Goal: Communication & Community: Share content

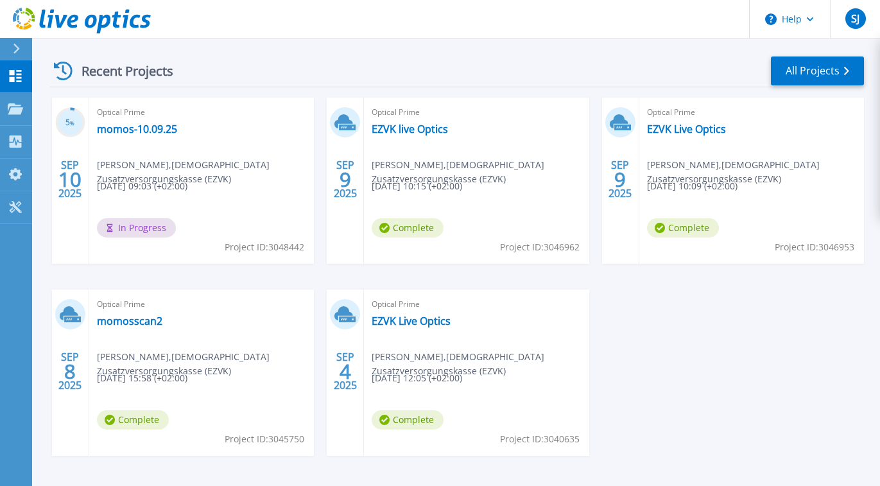
scroll to position [193, 0]
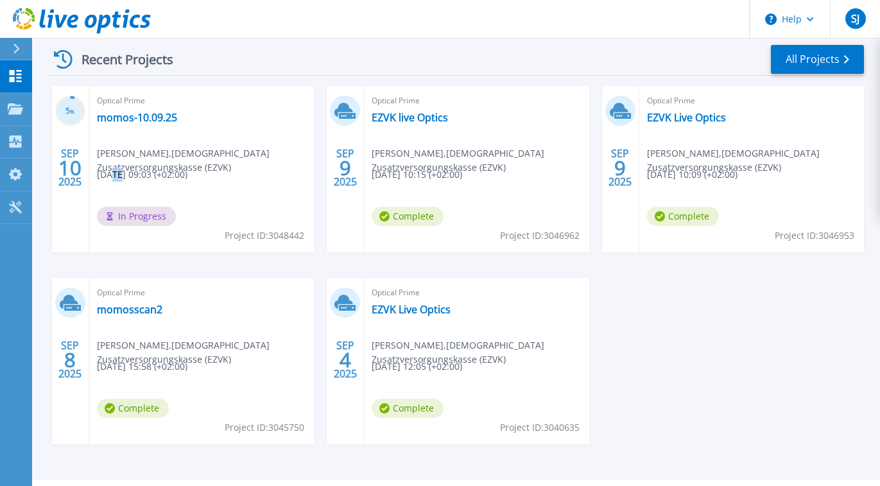
drag, startPoint x: 119, startPoint y: 177, endPoint x: 112, endPoint y: 178, distance: 7.8
click at [112, 178] on span "09.10.2025, 09:03 (+02:00)" at bounding box center [142, 175] width 91 height 14
click at [396, 116] on link "EZVK live Optics" at bounding box center [410, 117] width 76 height 13
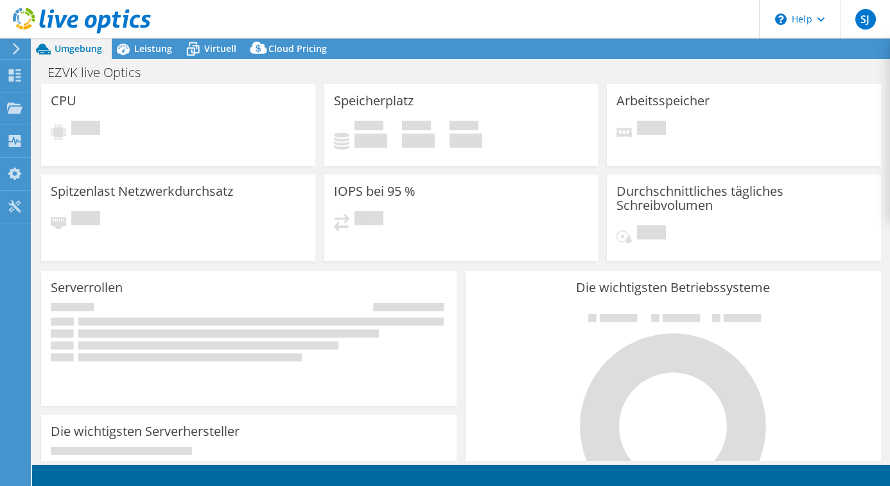
select select "USD"
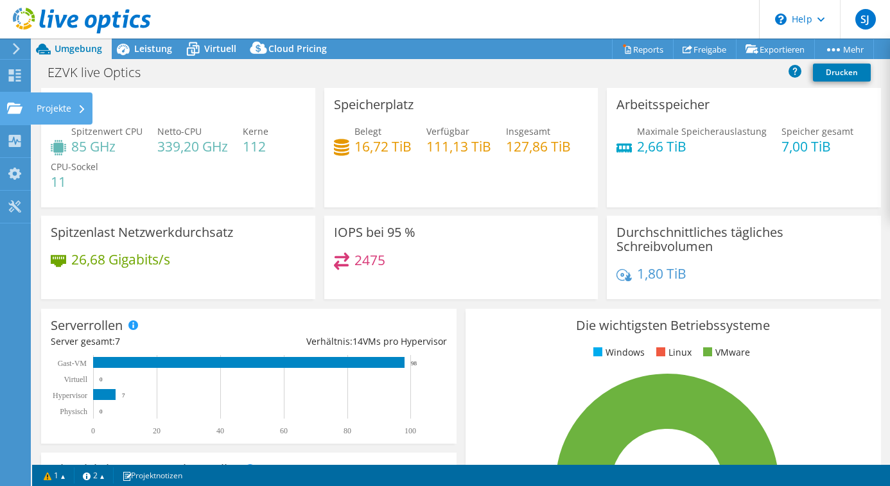
click at [14, 112] on use at bounding box center [14, 107] width 15 height 11
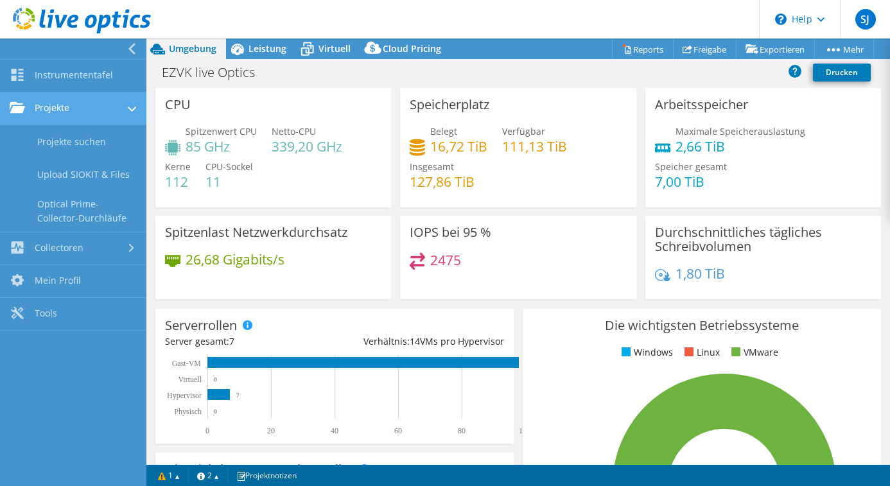
click at [50, 108] on link "Projekte" at bounding box center [73, 108] width 146 height 33
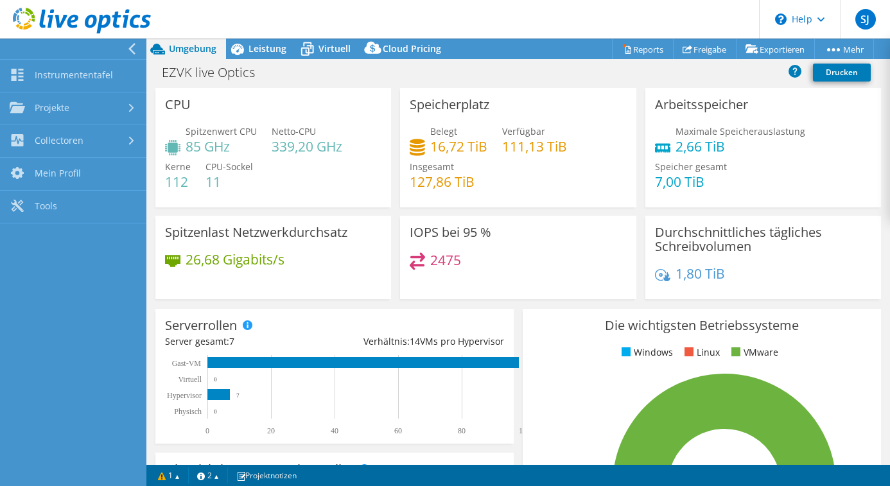
drag, startPoint x: 265, startPoint y: 114, endPoint x: 254, endPoint y: 100, distance: 18.8
click at [265, 114] on div "CPU Spitzenwert CPU 85 GHz Netto-CPU 339,20 GHz Kerne 112 CPU-Sockel 11" at bounding box center [273, 147] width 236 height 119
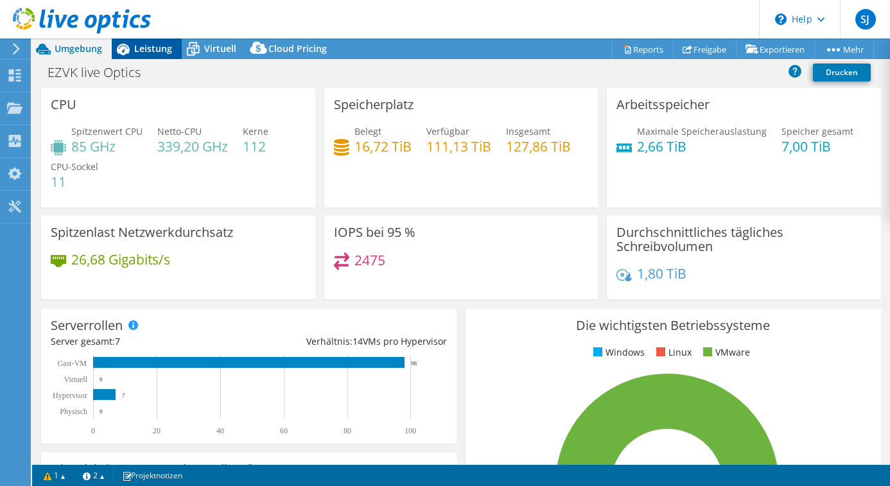
click at [157, 51] on span "Leistung" at bounding box center [153, 48] width 38 height 12
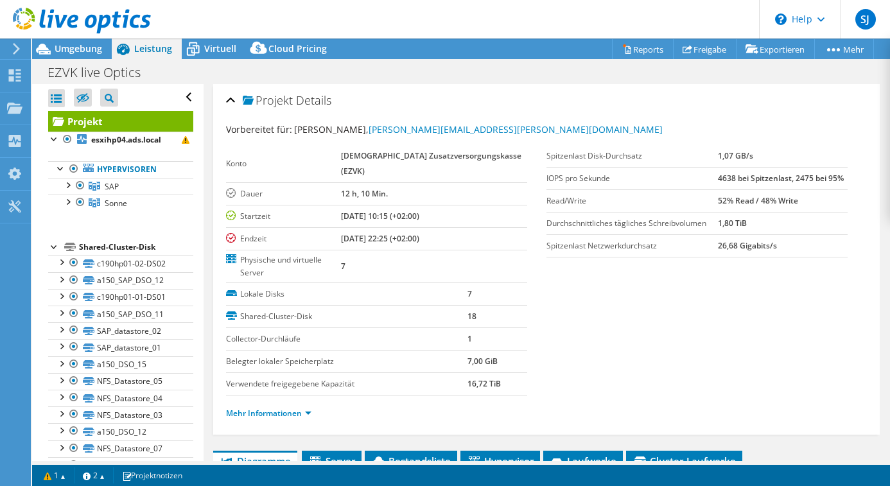
drag, startPoint x: 397, startPoint y: 222, endPoint x: 464, endPoint y: 221, distance: 66.8
click at [464, 227] on td "09.09.2025, 22:25 (+02:00)" at bounding box center [434, 238] width 186 height 22
click at [39, 111] on div "Projekte" at bounding box center [61, 108] width 62 height 32
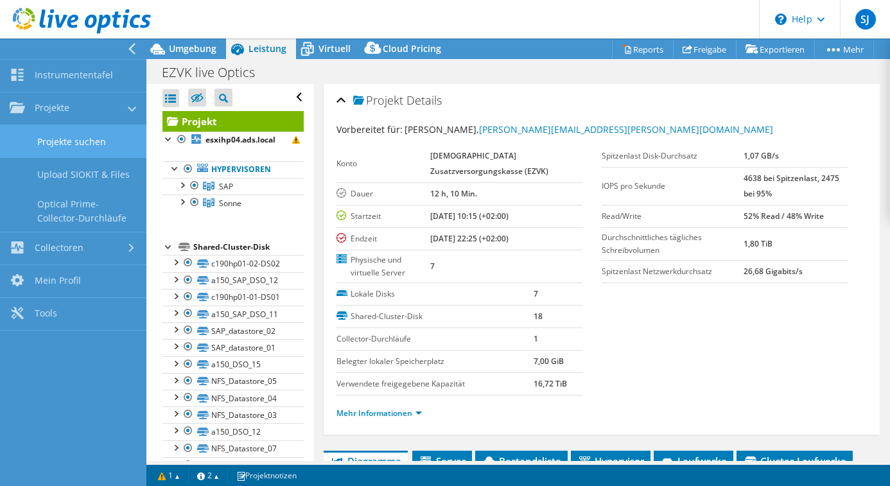
click at [78, 144] on link "Projekte suchen" at bounding box center [73, 141] width 146 height 33
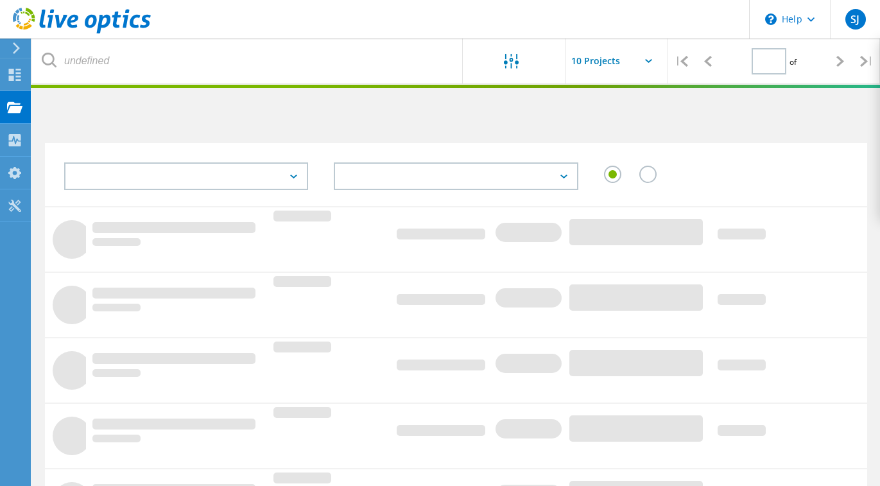
type input "1"
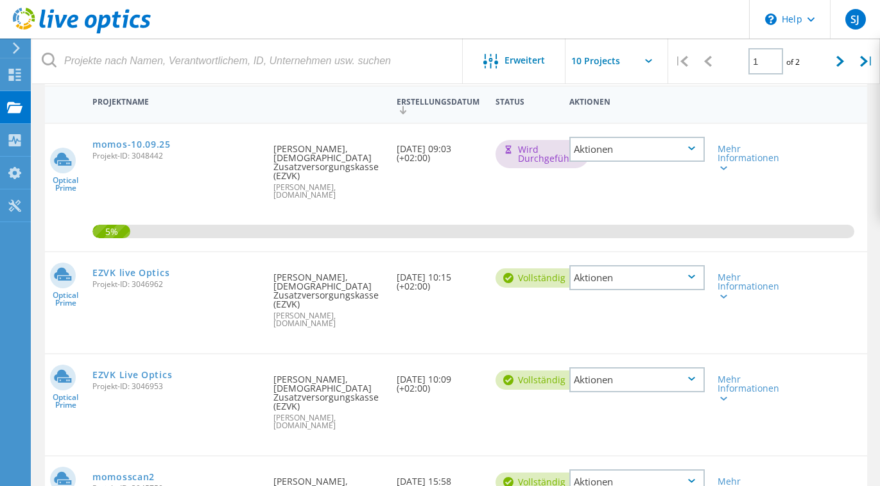
scroll to position [128, 0]
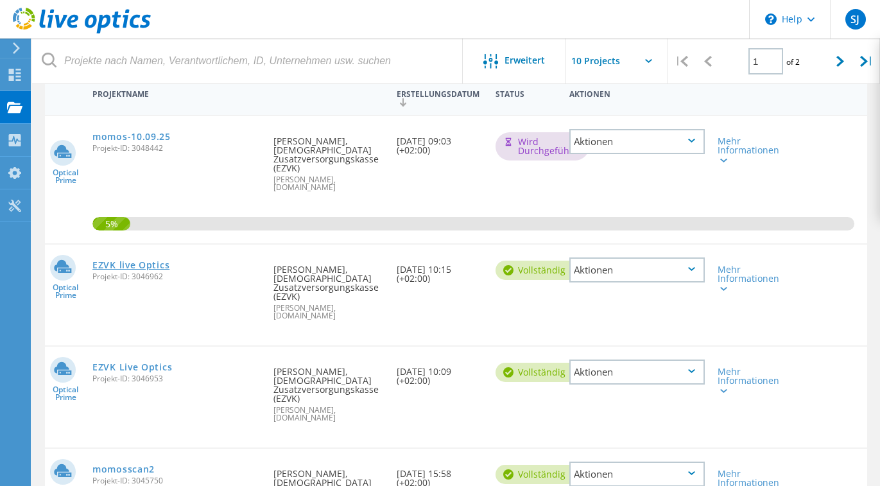
click at [132, 261] on link "EZVK live Optics" at bounding box center [130, 265] width 77 height 9
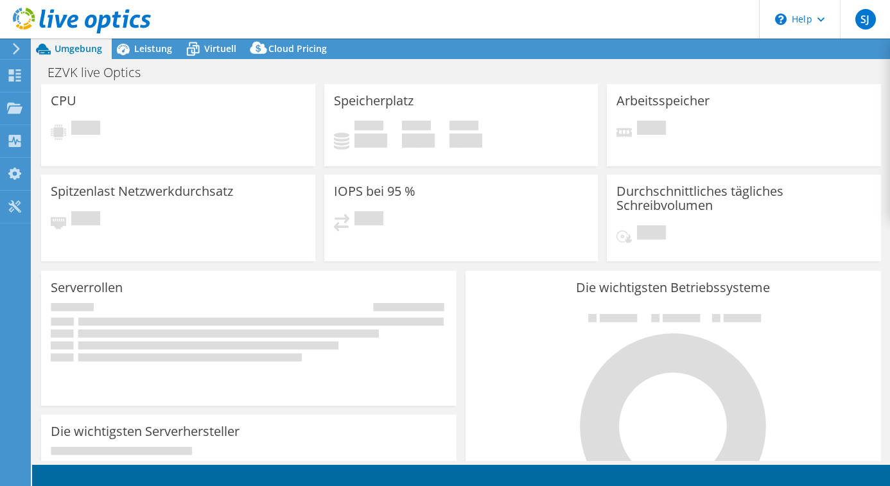
select select "USD"
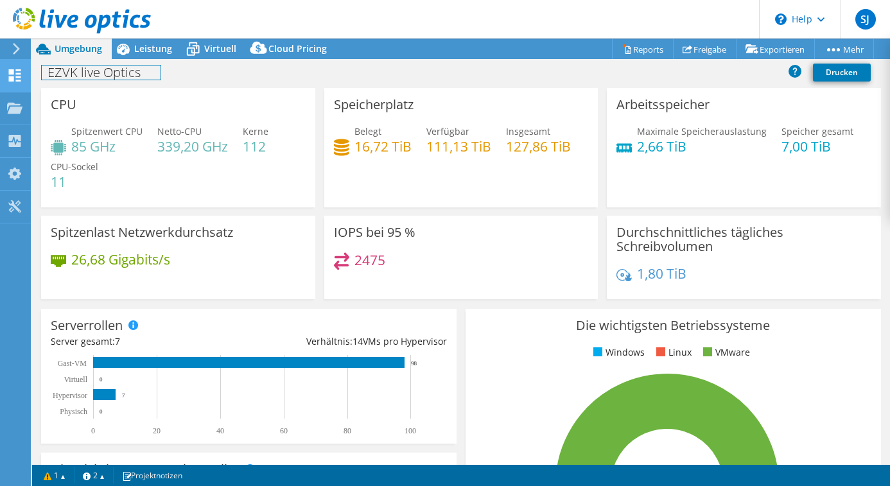
drag, startPoint x: 76, startPoint y: 85, endPoint x: 19, endPoint y: 85, distance: 57.1
click at [74, 85] on div "EZVK live Optics Drucken" at bounding box center [461, 74] width 858 height 28
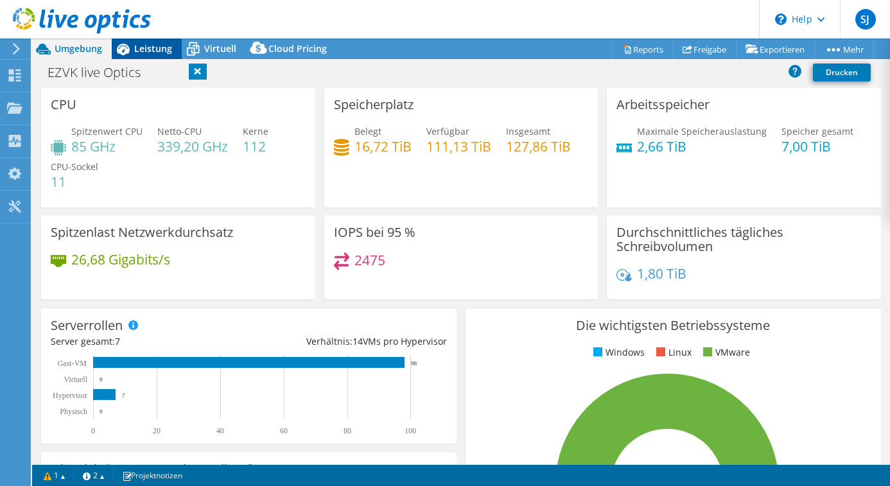
click at [138, 50] on span "Leistung" at bounding box center [153, 48] width 38 height 12
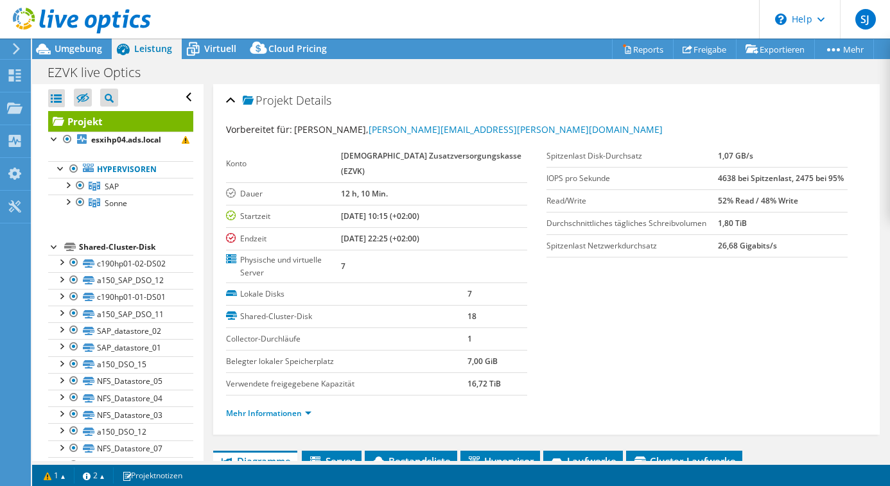
drag, startPoint x: 395, startPoint y: 223, endPoint x: 451, endPoint y: 221, distance: 55.2
click at [451, 227] on td "09.09.2025, 22:25 (+02:00)" at bounding box center [434, 238] width 186 height 22
drag, startPoint x: 451, startPoint y: 221, endPoint x: 360, endPoint y: 221, distance: 90.5
click at [360, 233] on b "09.09.2025, 22:25 (+02:00)" at bounding box center [380, 238] width 78 height 11
click at [13, 51] on icon at bounding box center [17, 49] width 10 height 12
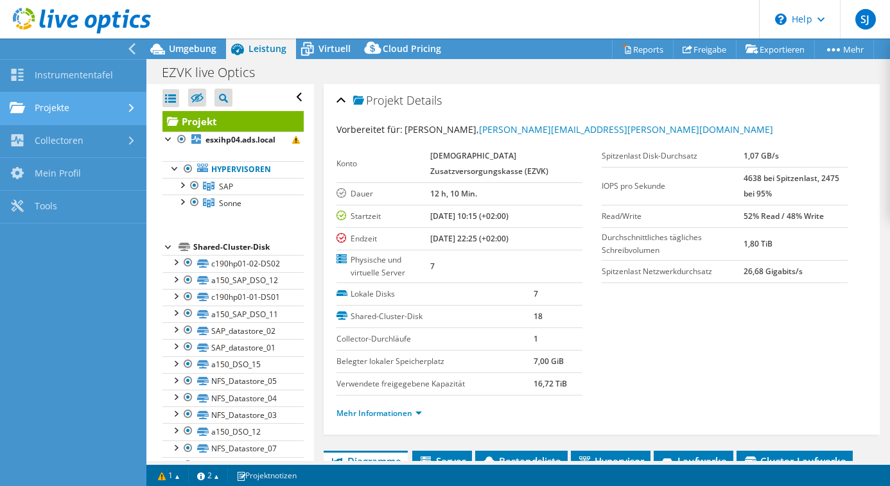
click at [41, 119] on link "Projekte" at bounding box center [73, 108] width 146 height 33
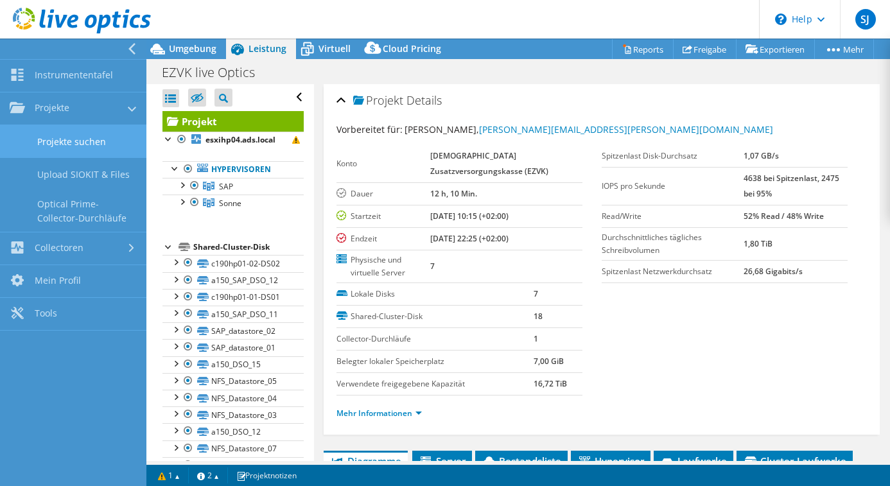
click at [58, 147] on link "Projekte suchen" at bounding box center [73, 141] width 146 height 33
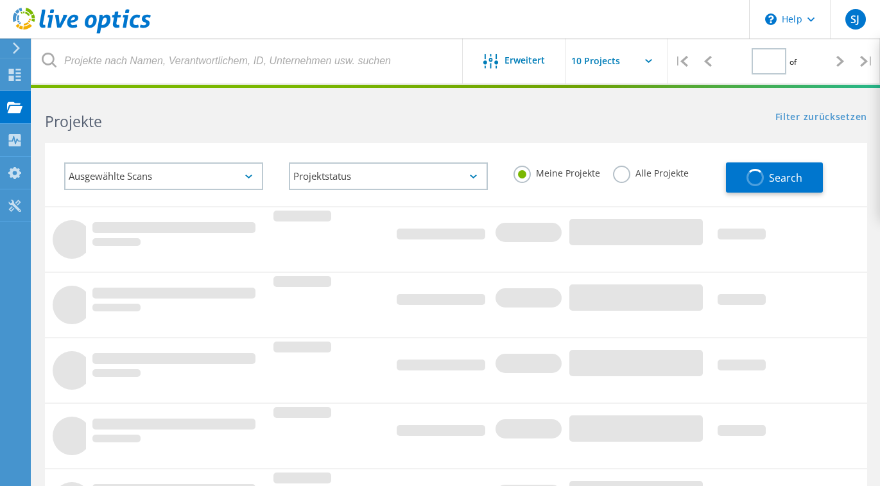
type input "1"
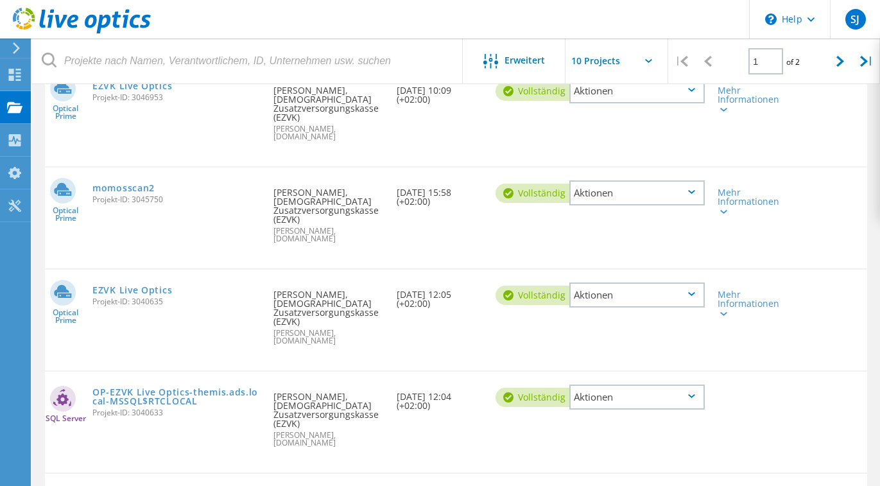
scroll to position [449, 0]
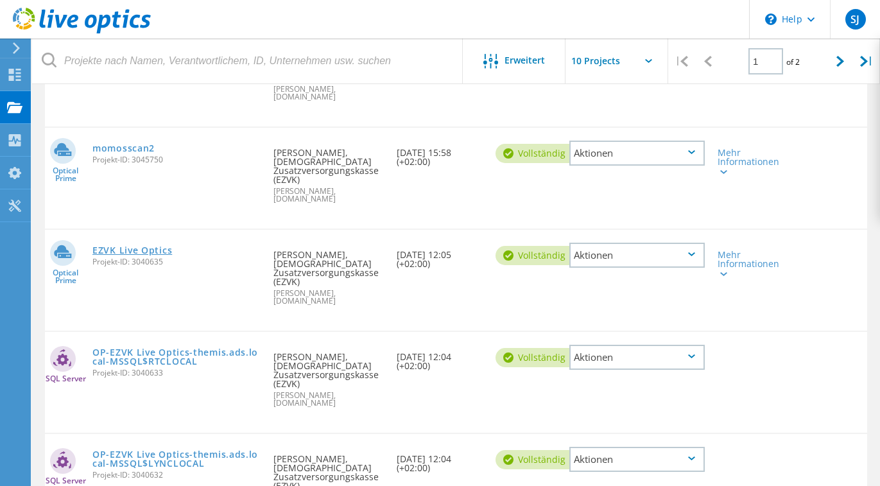
click at [125, 246] on link "EZVK Live Optics" at bounding box center [132, 250] width 80 height 9
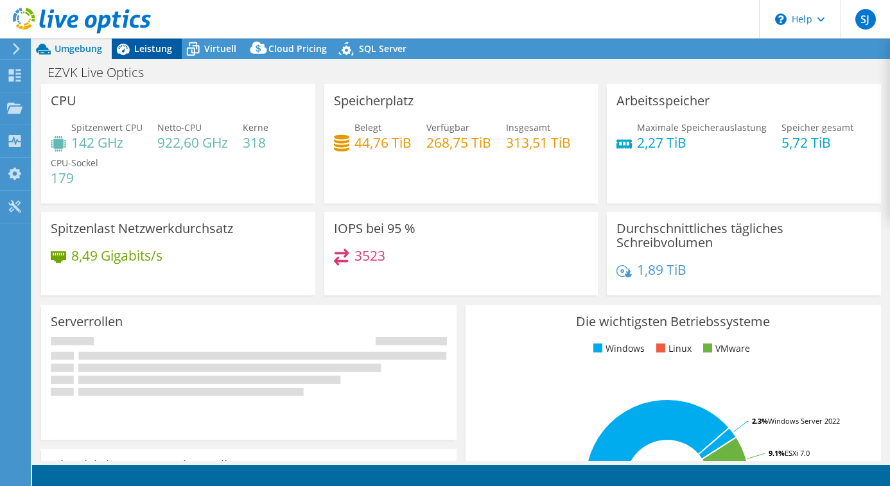
drag, startPoint x: 152, startPoint y: 48, endPoint x: 159, endPoint y: 53, distance: 8.9
click at [151, 48] on span "Leistung" at bounding box center [153, 48] width 38 height 12
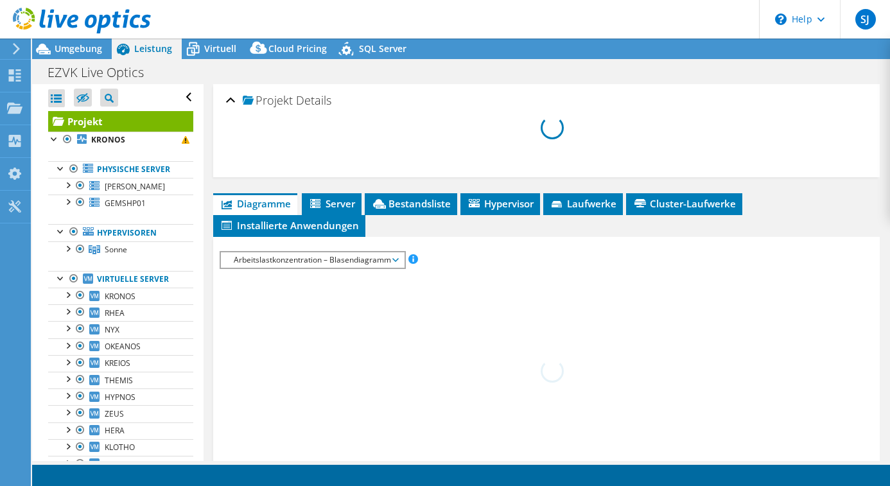
select select "USD"
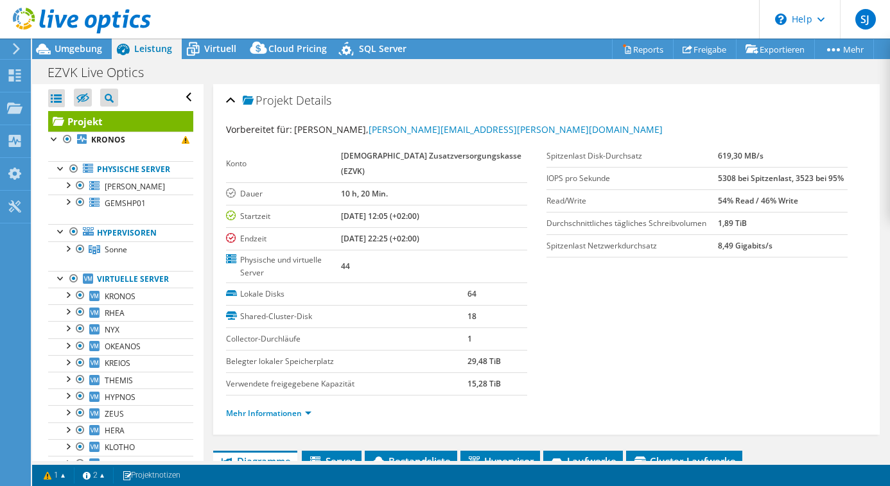
drag, startPoint x: 400, startPoint y: 220, endPoint x: 448, endPoint y: 220, distance: 48.2
click at [419, 233] on b "09.04.2025, 22:25 (+02:00)" at bounding box center [380, 238] width 78 height 11
drag, startPoint x: 448, startPoint y: 220, endPoint x: 381, endPoint y: 220, distance: 67.4
click at [381, 233] on b "09.04.2025, 22:25 (+02:00)" at bounding box center [380, 238] width 78 height 11
click at [61, 120] on icon at bounding box center [58, 122] width 11 height 6
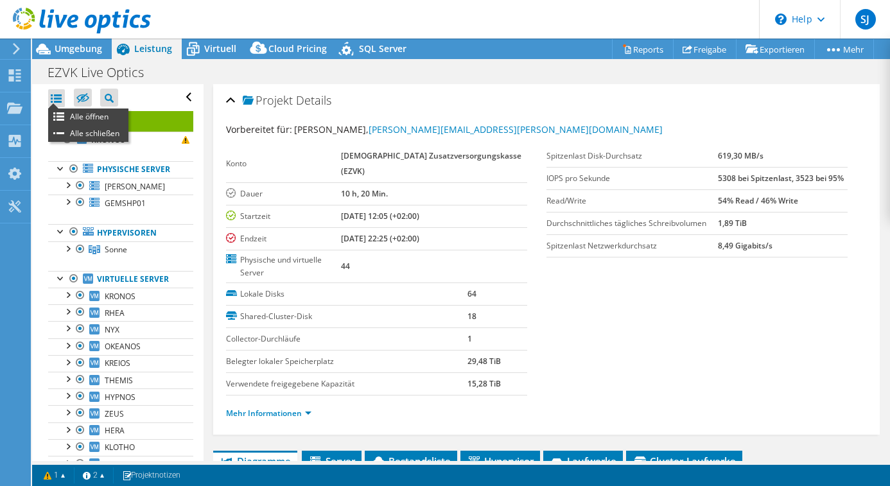
click at [60, 99] on div at bounding box center [56, 98] width 17 height 18
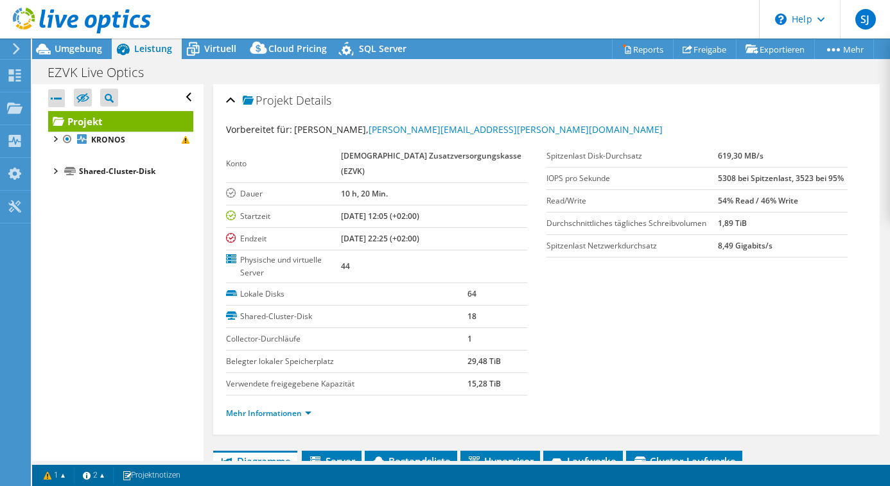
click at [179, 98] on div "Alle öffnen Alle schließen Ausgeschlossene Knoten verbergen Projektbaumfilter" at bounding box center [120, 97] width 145 height 27
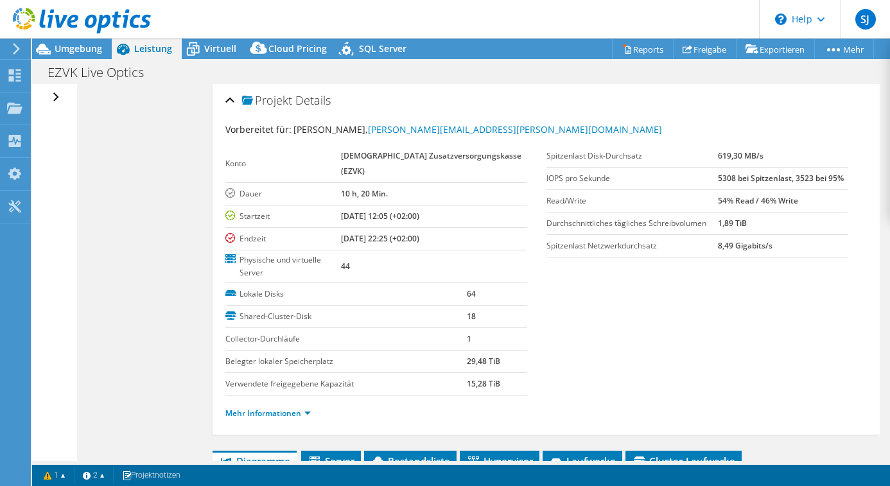
click at [58, 98] on div "Alle öffnen Alle schließen Ausgeschlossene Knoten verbergen Projektbaumfilter" at bounding box center [57, 97] width 19 height 27
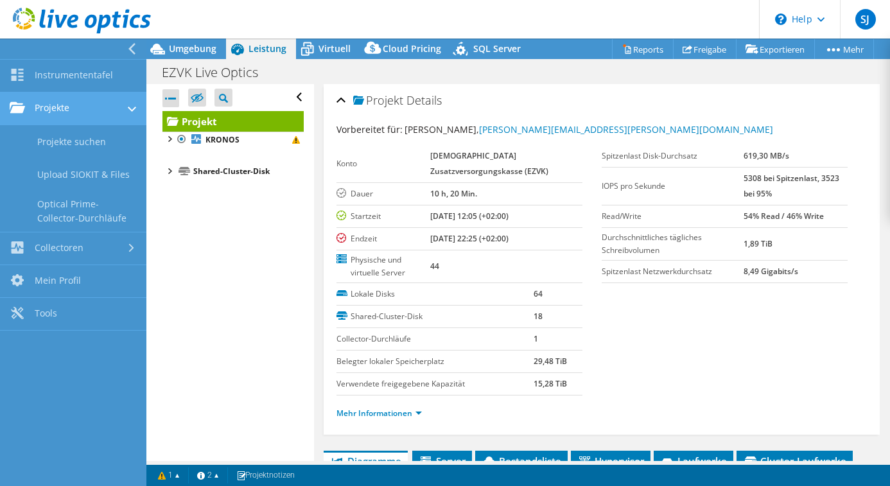
click at [56, 101] on link "Projekte" at bounding box center [73, 108] width 146 height 33
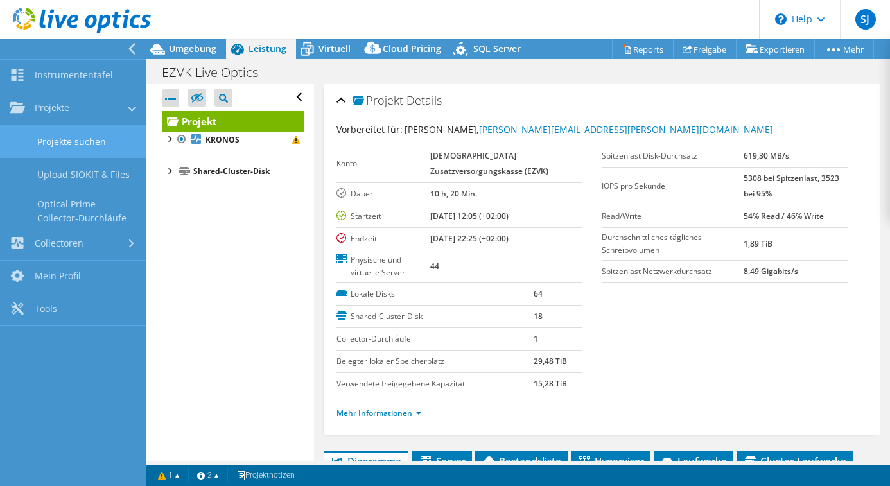
click at [66, 148] on link "Projekte suchen" at bounding box center [73, 141] width 146 height 33
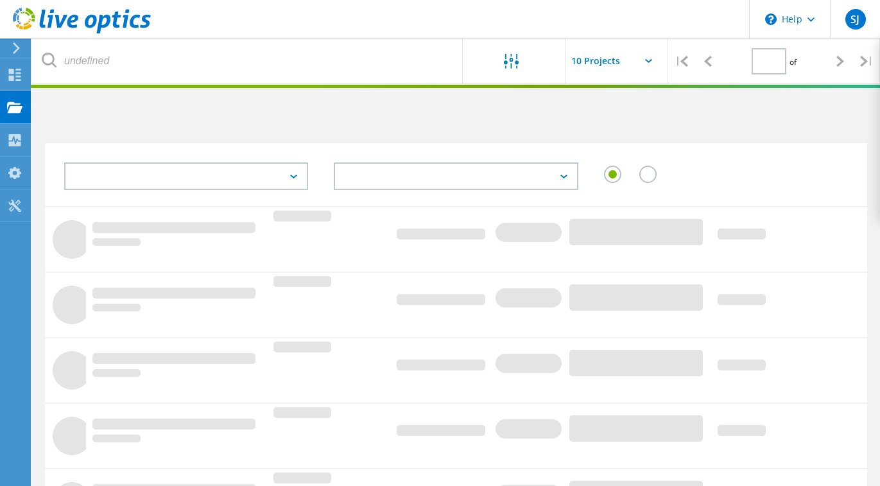
type input "1"
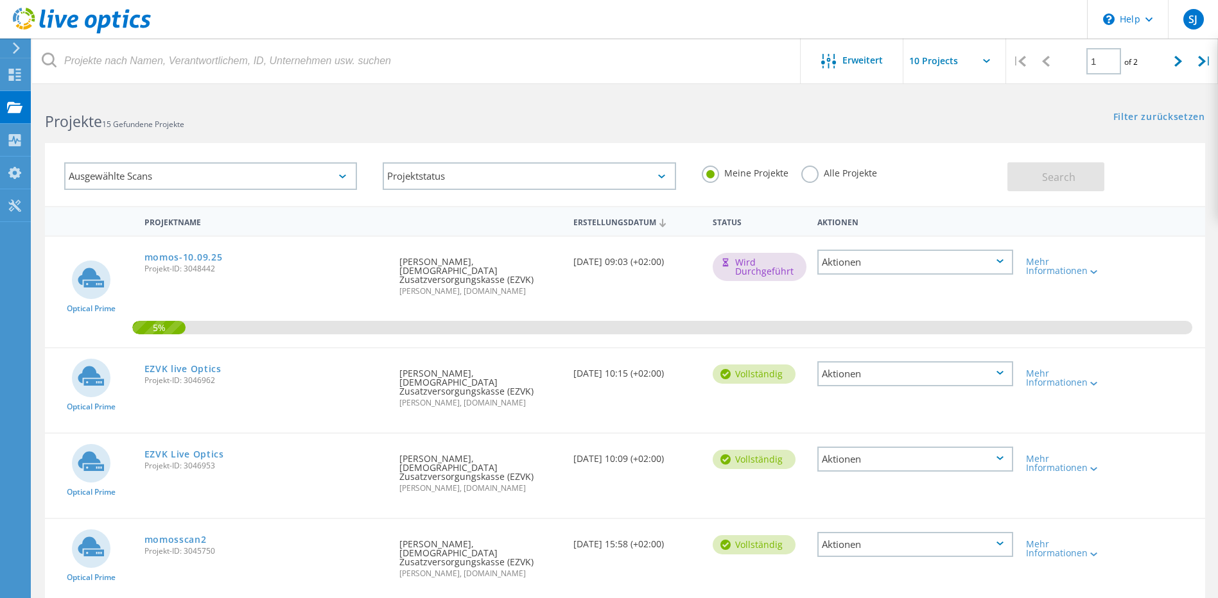
click at [879, 361] on div "Aktionen" at bounding box center [915, 373] width 196 height 25
click at [595, 352] on div "Erstellungsdatum [DATE] 10:15 (+02:00)" at bounding box center [636, 370] width 139 height 42
click at [862, 363] on div "Aktionen" at bounding box center [915, 373] width 196 height 25
click at [862, 336] on div "Projekt anzeigen" at bounding box center [915, 344] width 193 height 20
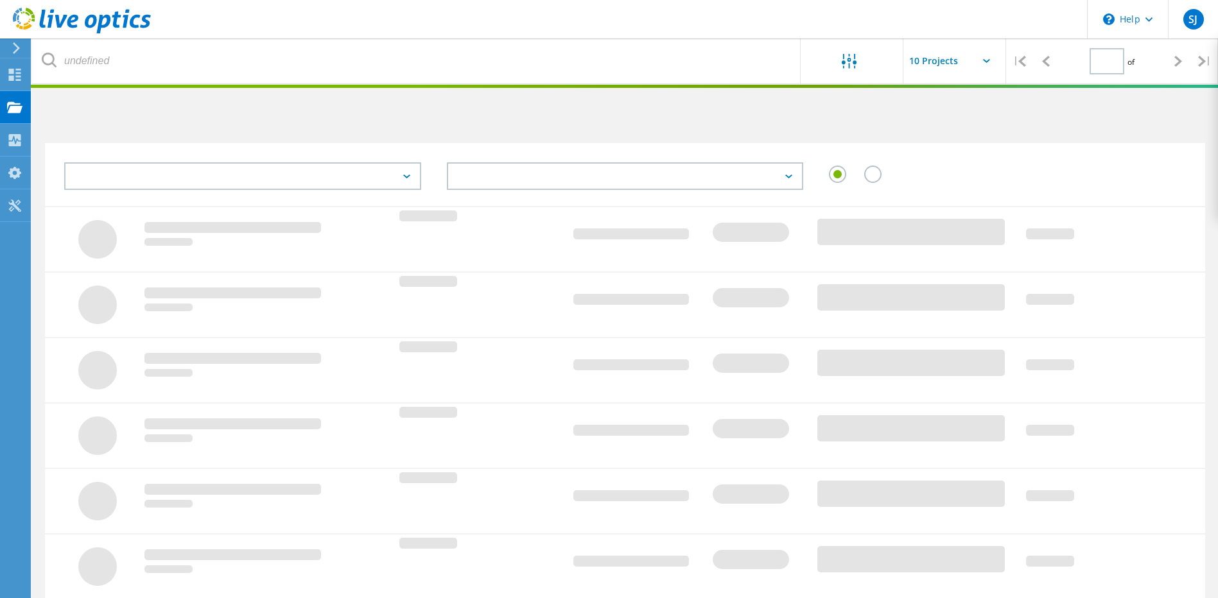
type input "1"
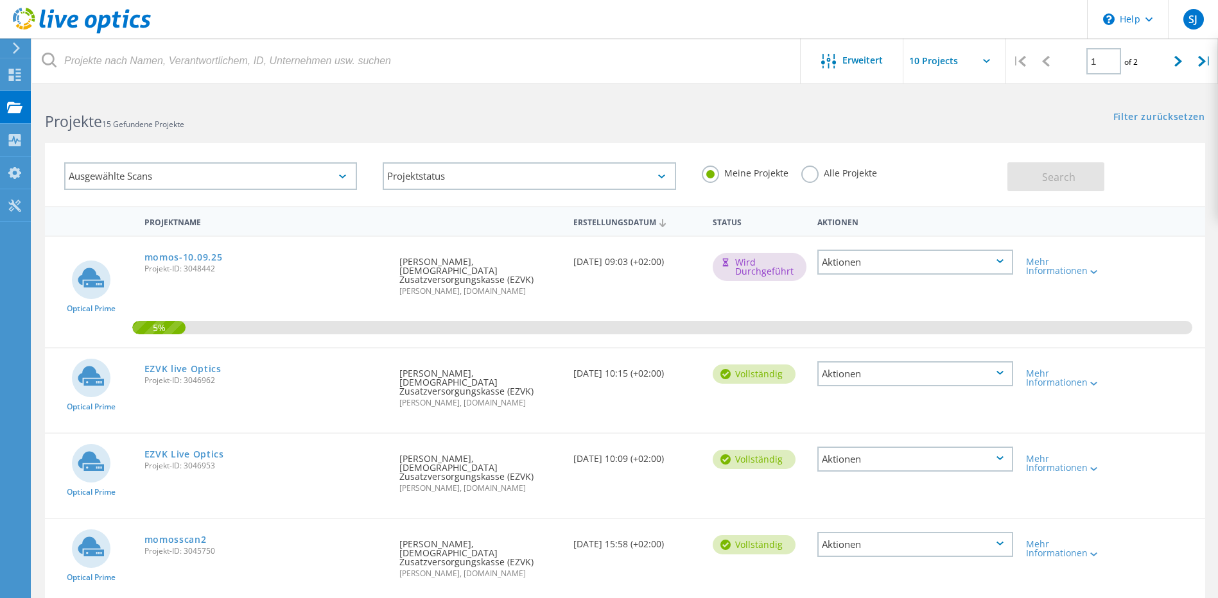
click at [869, 361] on div "Aktionen" at bounding box center [915, 373] width 196 height 25
click at [857, 374] on div "Freigabe" at bounding box center [915, 384] width 193 height 20
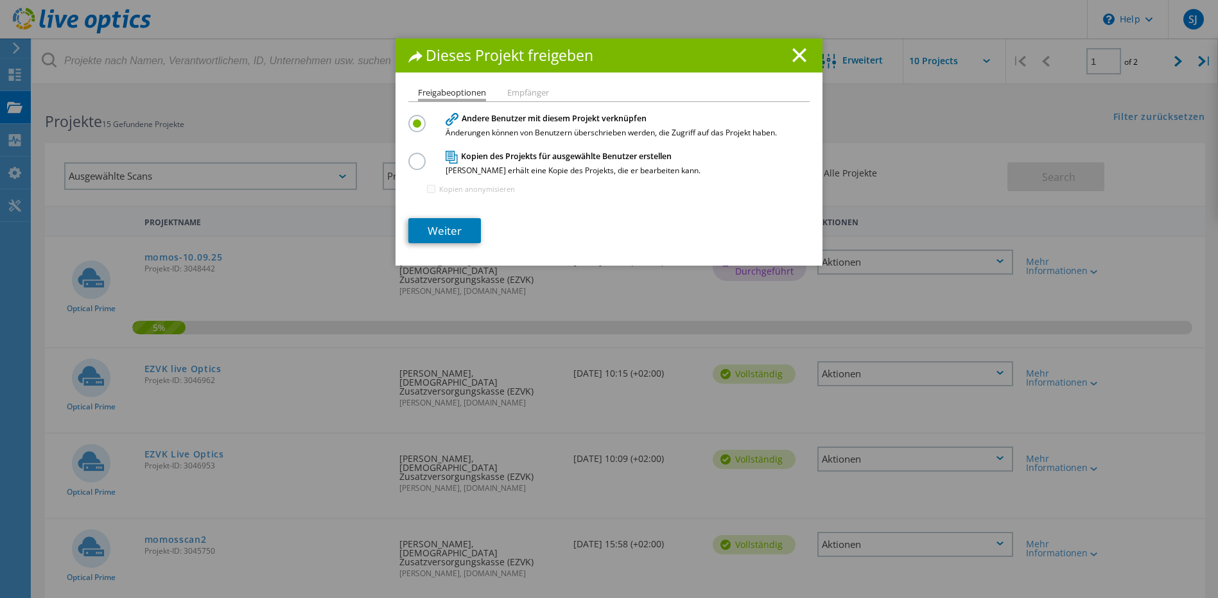
click at [513, 91] on li "Empfänger" at bounding box center [528, 94] width 42 height 10
drag, startPoint x: 513, startPoint y: 91, endPoint x: 433, endPoint y: 103, distance: 81.2
click at [431, 91] on li "Freigabeoptionen" at bounding box center [452, 95] width 68 height 13
click at [433, 227] on link "Weiter" at bounding box center [444, 230] width 73 height 25
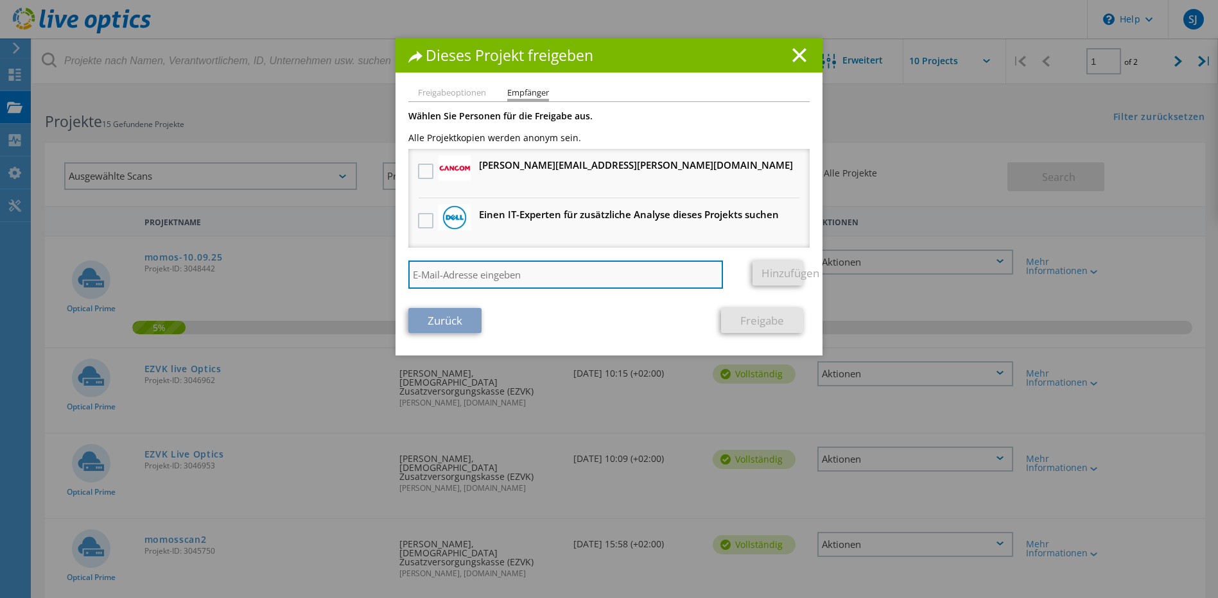
click at [464, 274] on input "search" at bounding box center [565, 275] width 315 height 28
click at [650, 280] on input "search" at bounding box center [565, 275] width 315 height 28
type input "pascal.perlick@ezvk.de"
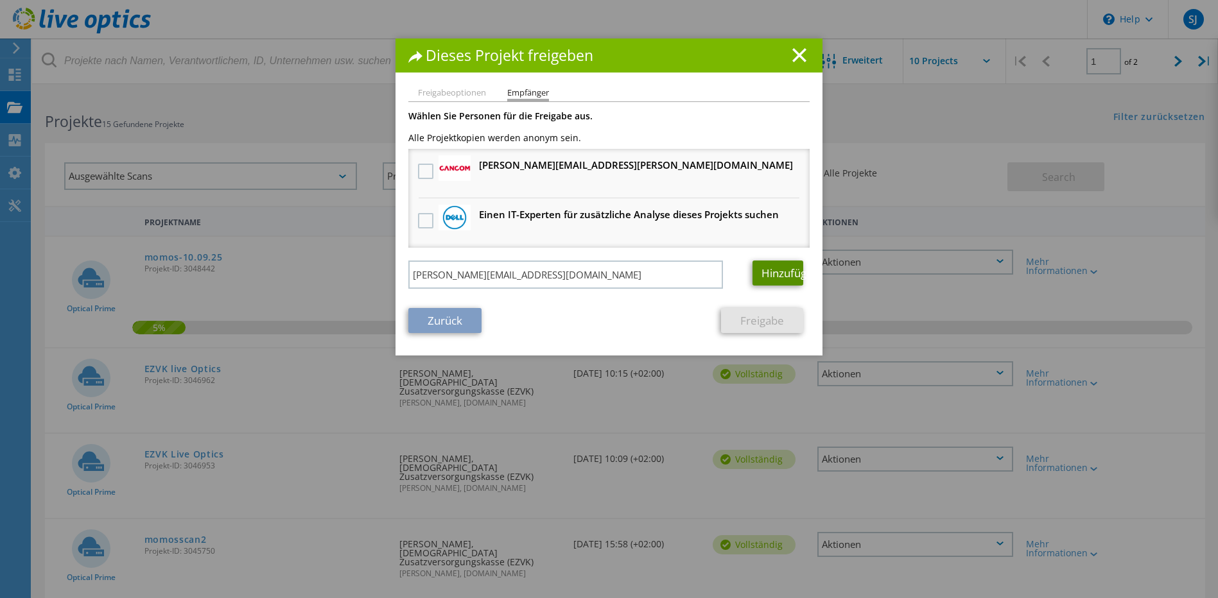
click at [780, 271] on link "Hinzufügen" at bounding box center [777, 273] width 51 height 25
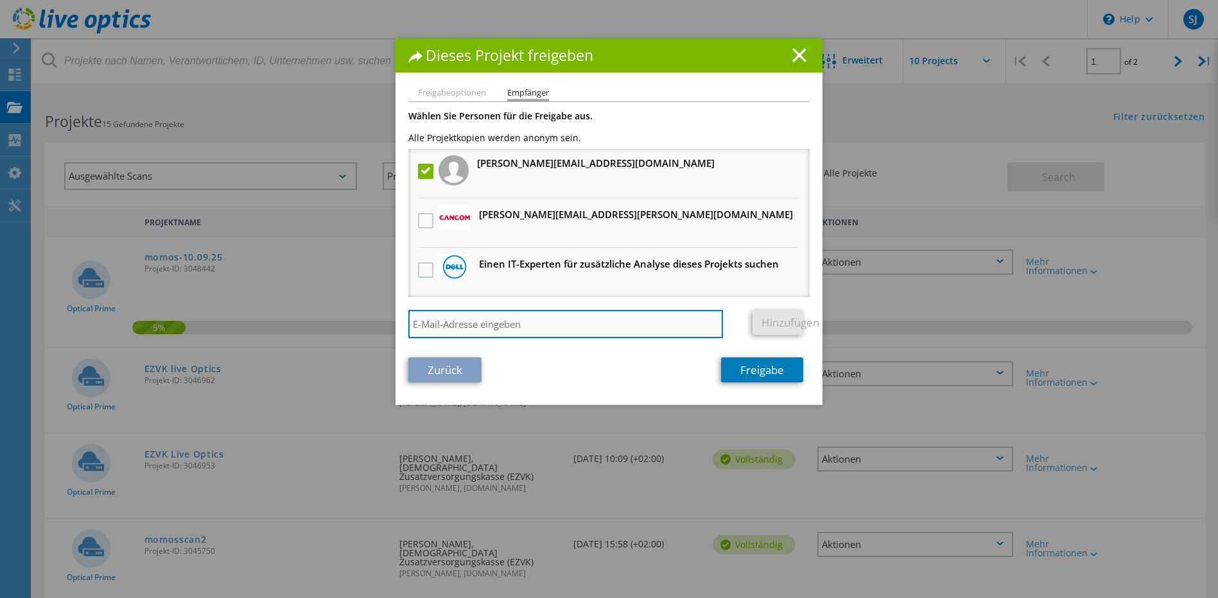
click at [560, 328] on input "search" at bounding box center [565, 324] width 315 height 28
type input "jens.mezger@ezvk.de"
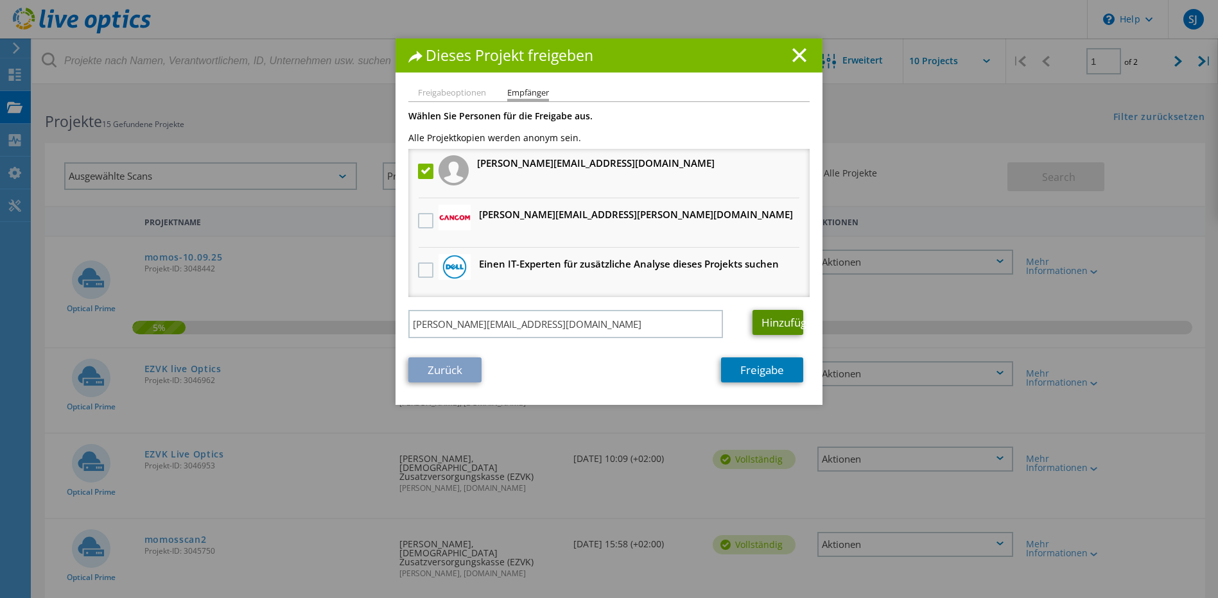
click at [761, 321] on link "Hinzufügen" at bounding box center [777, 322] width 51 height 25
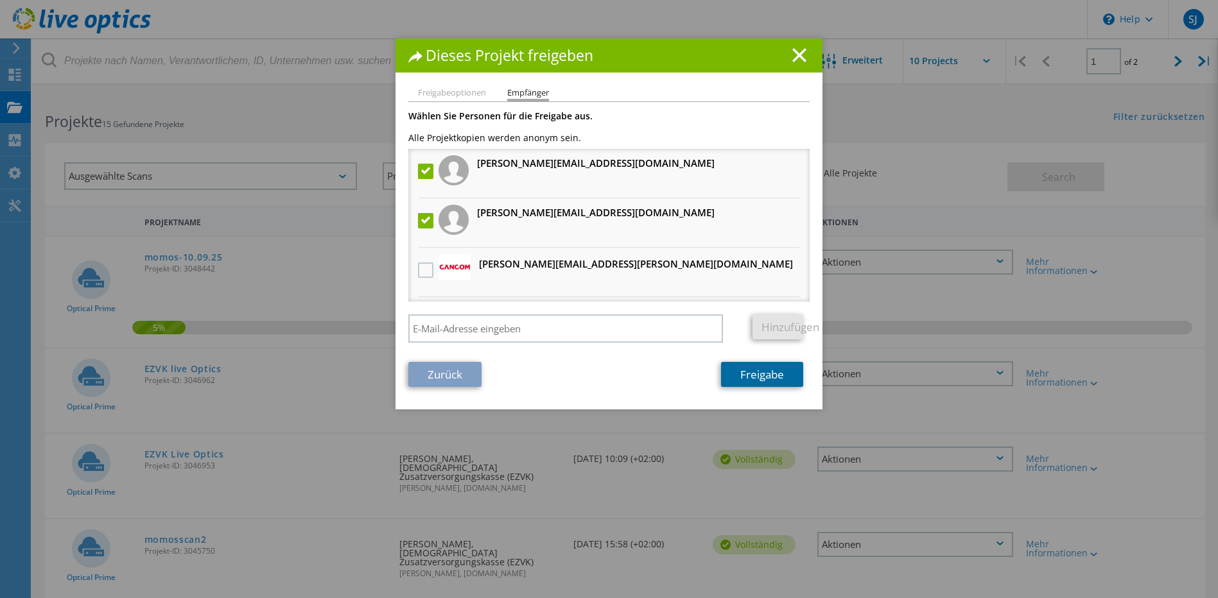
click at [745, 374] on link "Freigabe" at bounding box center [762, 374] width 82 height 25
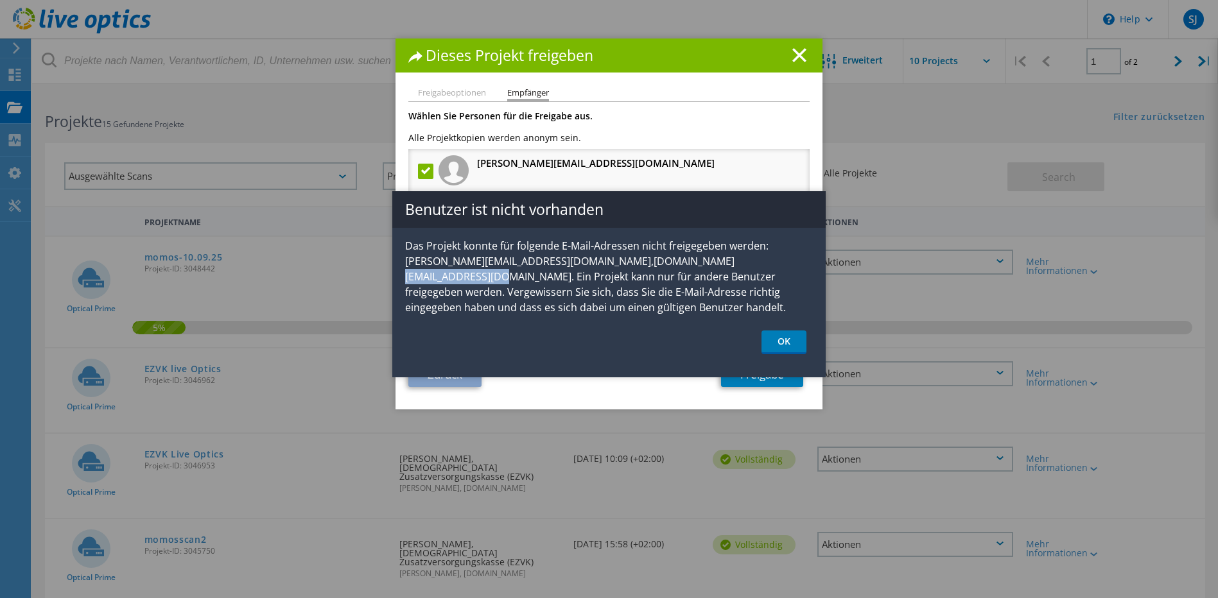
drag, startPoint x: 679, startPoint y: 260, endPoint x: 764, endPoint y: 260, distance: 85.4
click at [764, 260] on p "Das Projekt konnte für folgende E-Mail-Adressen nicht freigegeben werden: jens.…" at bounding box center [608, 276] width 433 height 77
drag, startPoint x: 462, startPoint y: 275, endPoint x: 532, endPoint y: 275, distance: 70.0
click at [532, 275] on p "Das Projekt konnte für folgende E-Mail-Adressen nicht freigegeben werden: jens.…" at bounding box center [608, 276] width 433 height 77
click at [781, 341] on link "OK" at bounding box center [783, 343] width 45 height 24
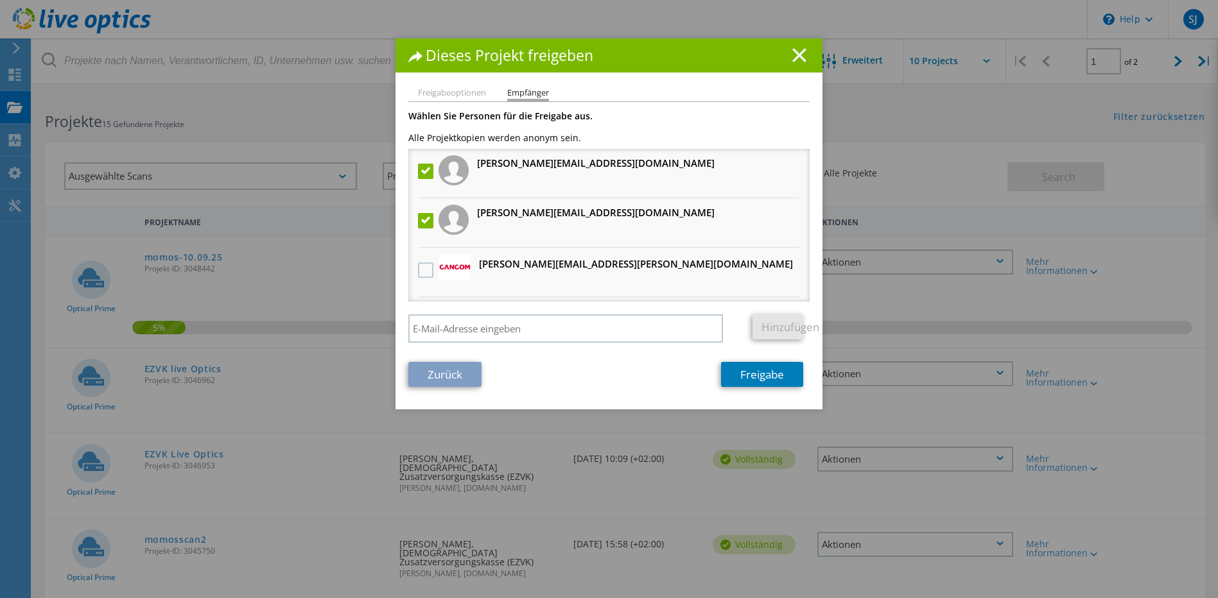
click at [801, 53] on icon at bounding box center [799, 55] width 14 height 14
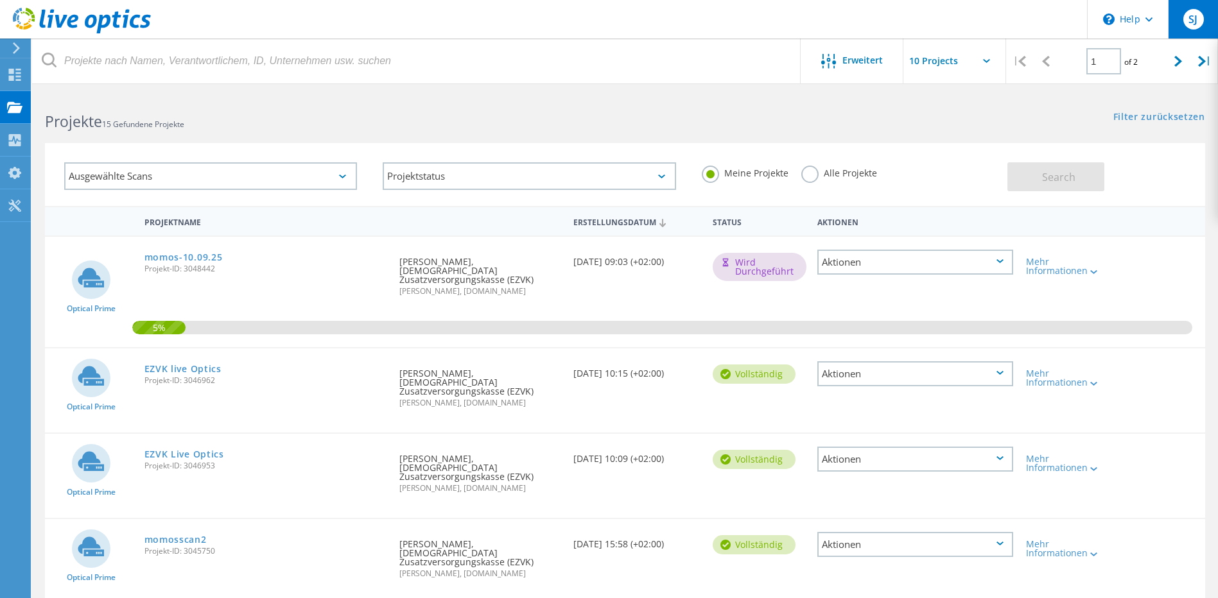
click at [1192, 18] on span "SJ" at bounding box center [1192, 19] width 9 height 10
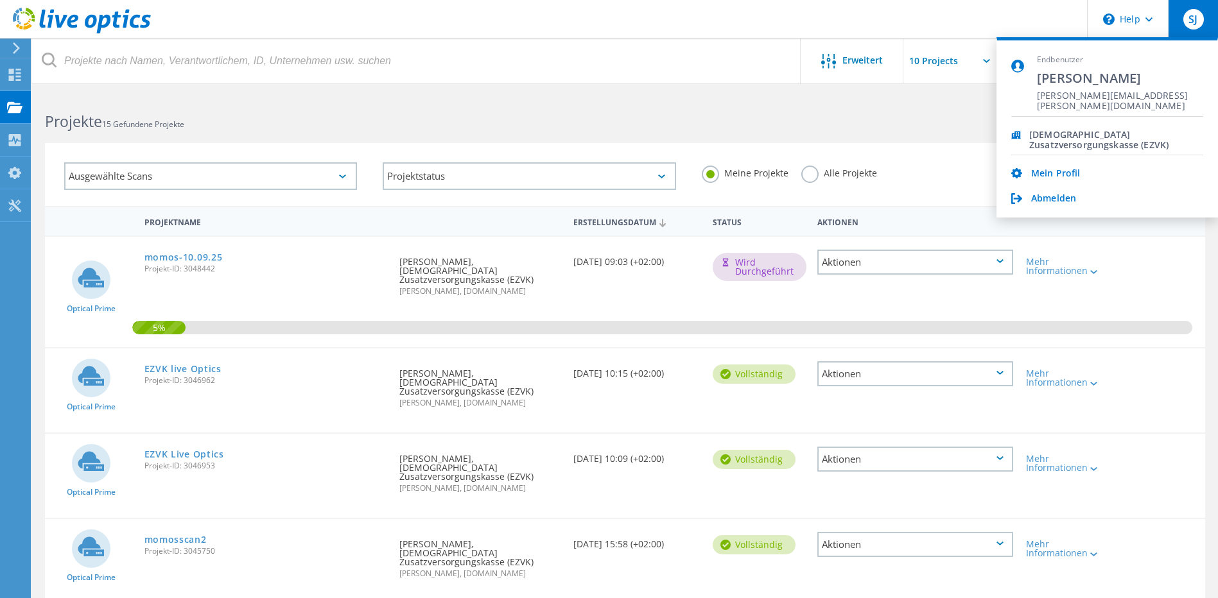
click at [882, 94] on div "Filter zurücksetzen Filter anzeigen" at bounding box center [921, 105] width 593 height 24
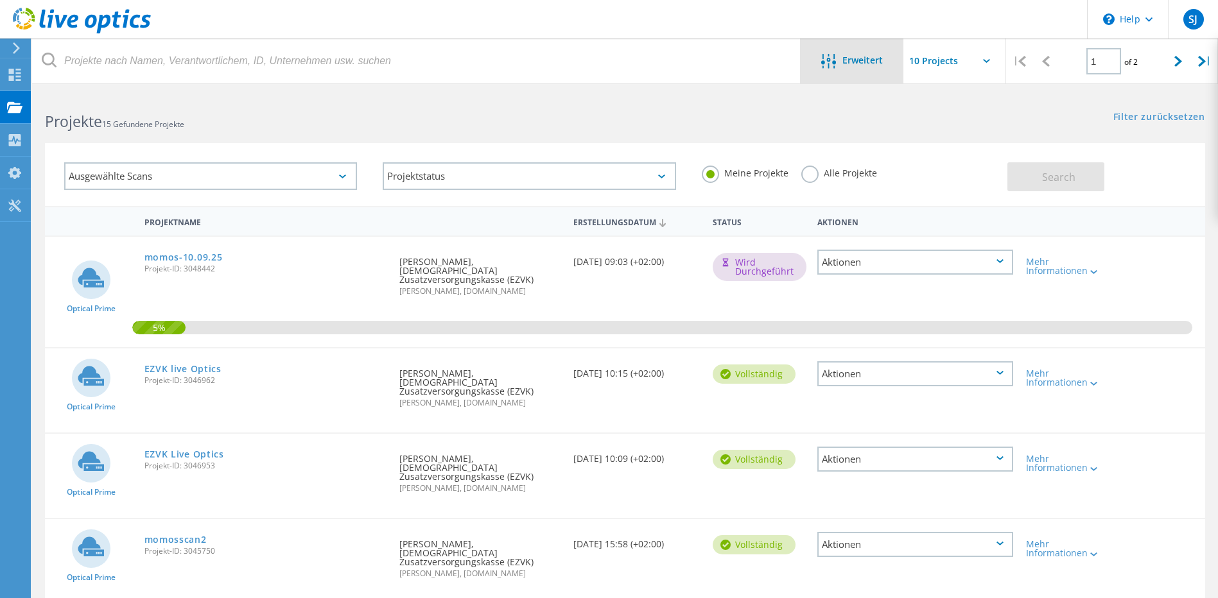
click at [862, 65] on span "Erweitert" at bounding box center [862, 60] width 40 height 9
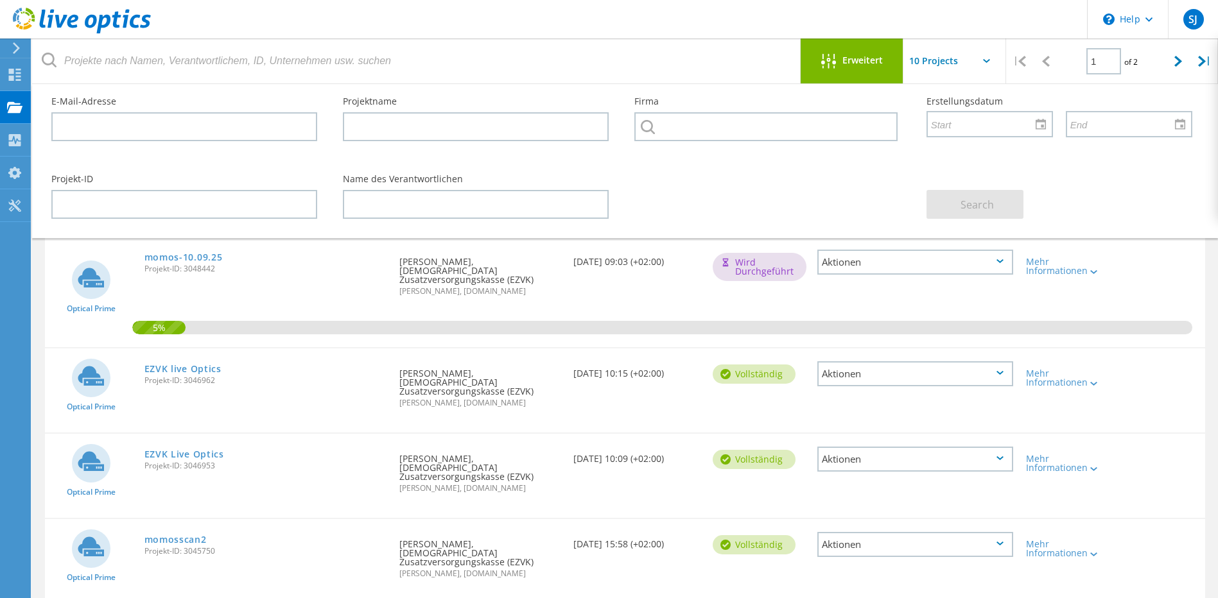
click at [862, 65] on span "Erweitert" at bounding box center [862, 60] width 40 height 9
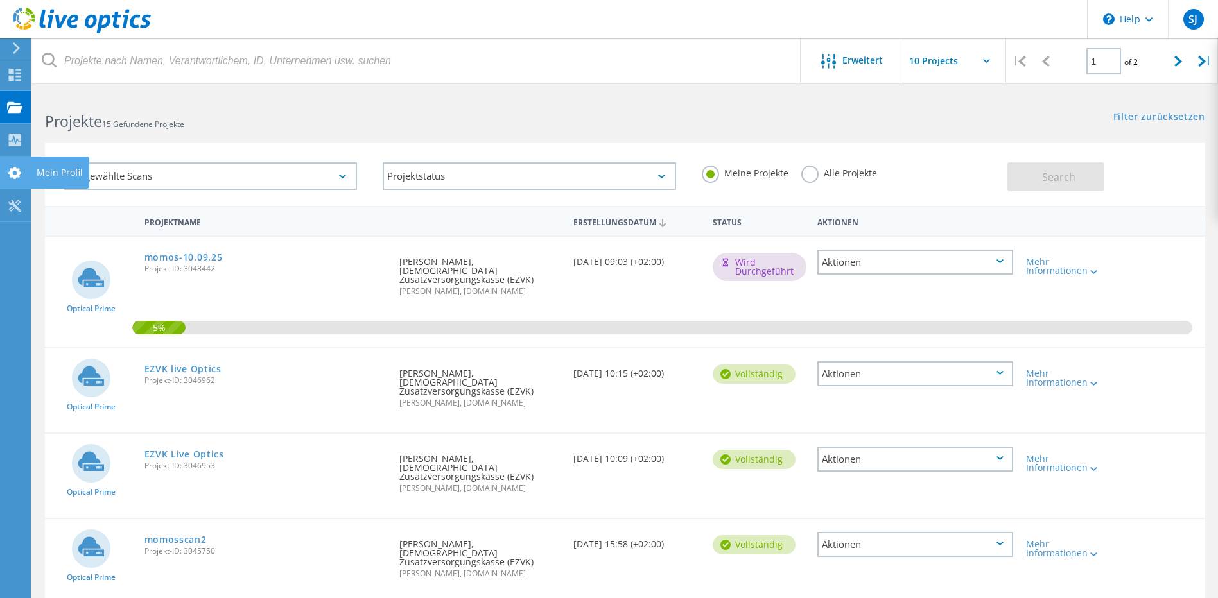
click at [13, 180] on div at bounding box center [14, 175] width 15 height 14
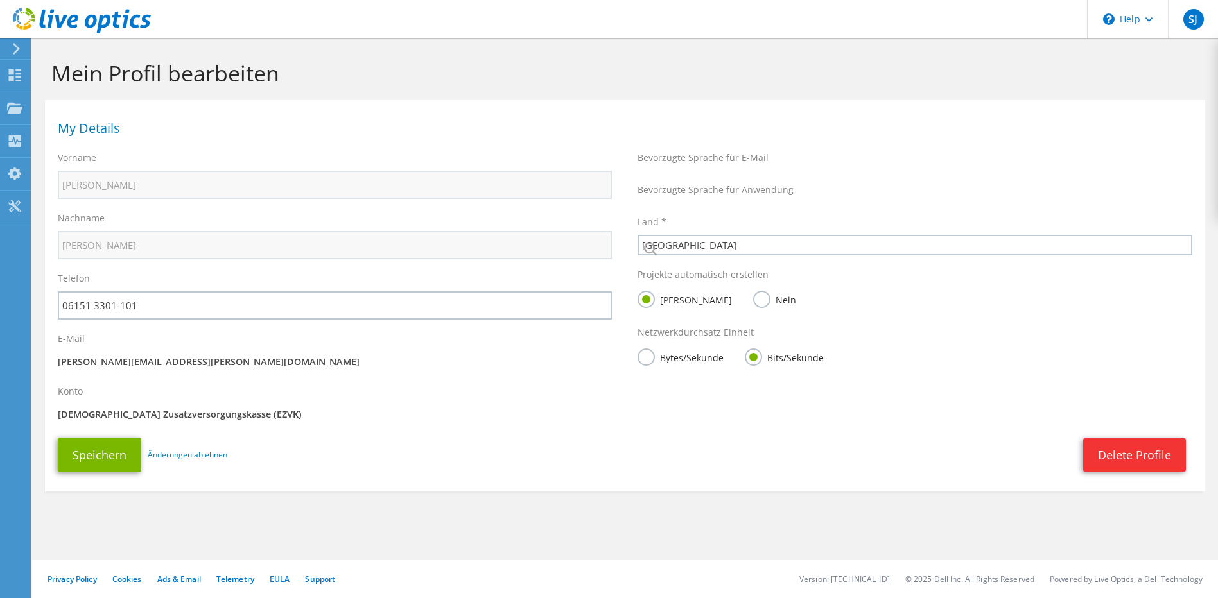
select select "56"
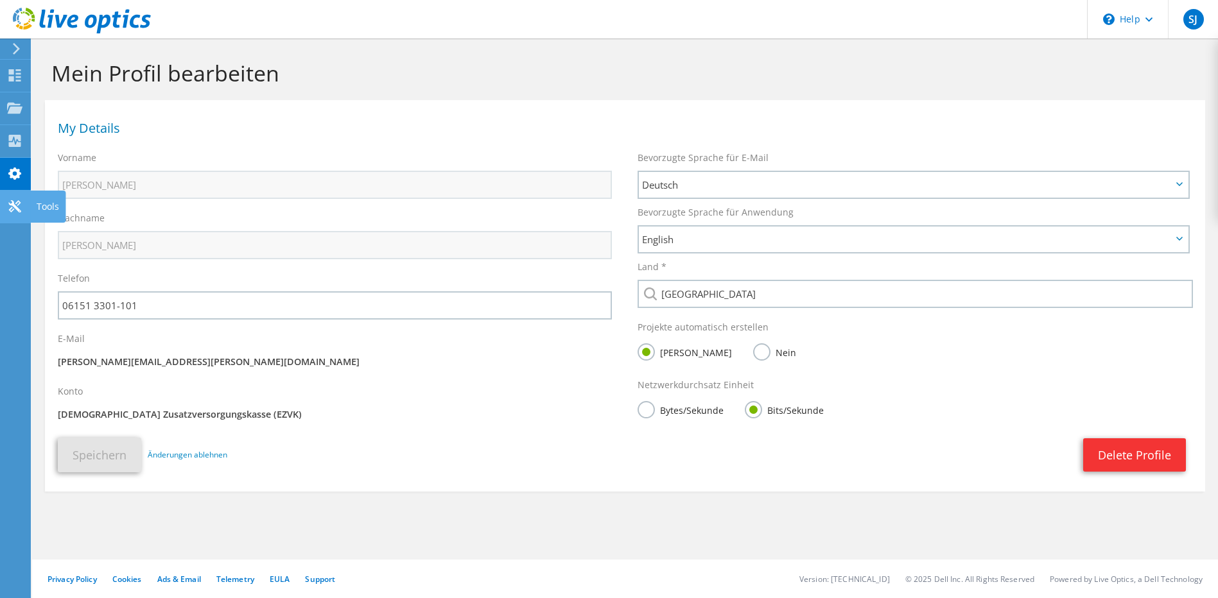
click at [19, 207] on icon at bounding box center [14, 206] width 15 height 12
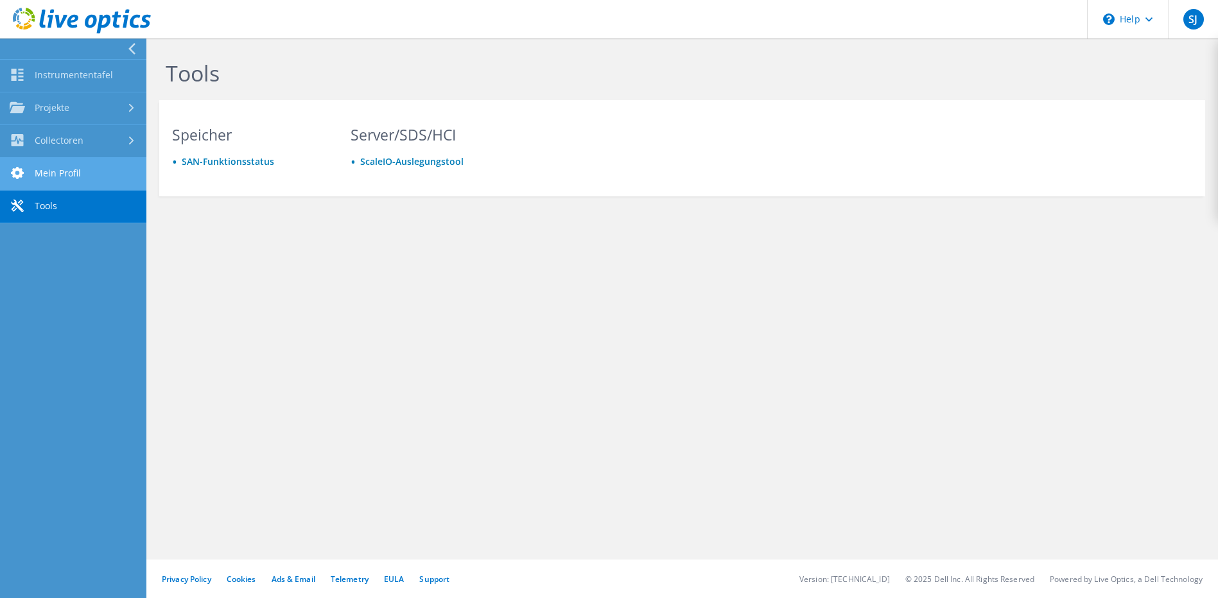
click at [55, 175] on link "Mein Profil" at bounding box center [73, 174] width 146 height 33
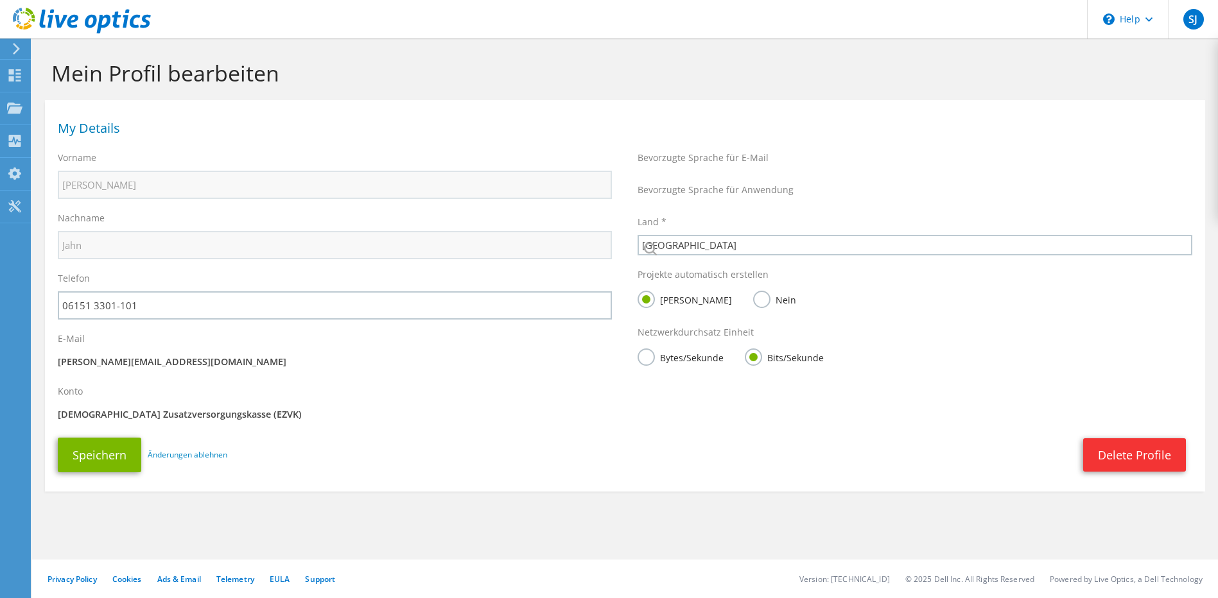
select select "56"
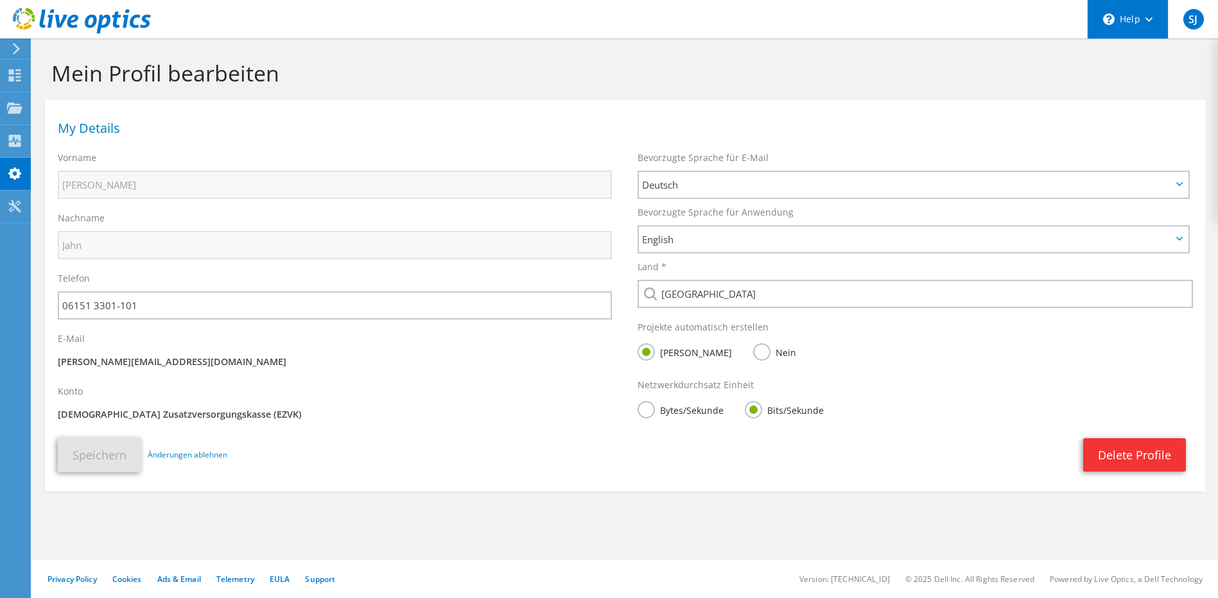
click at [1127, 11] on div "\n Help" at bounding box center [1127, 19] width 81 height 39
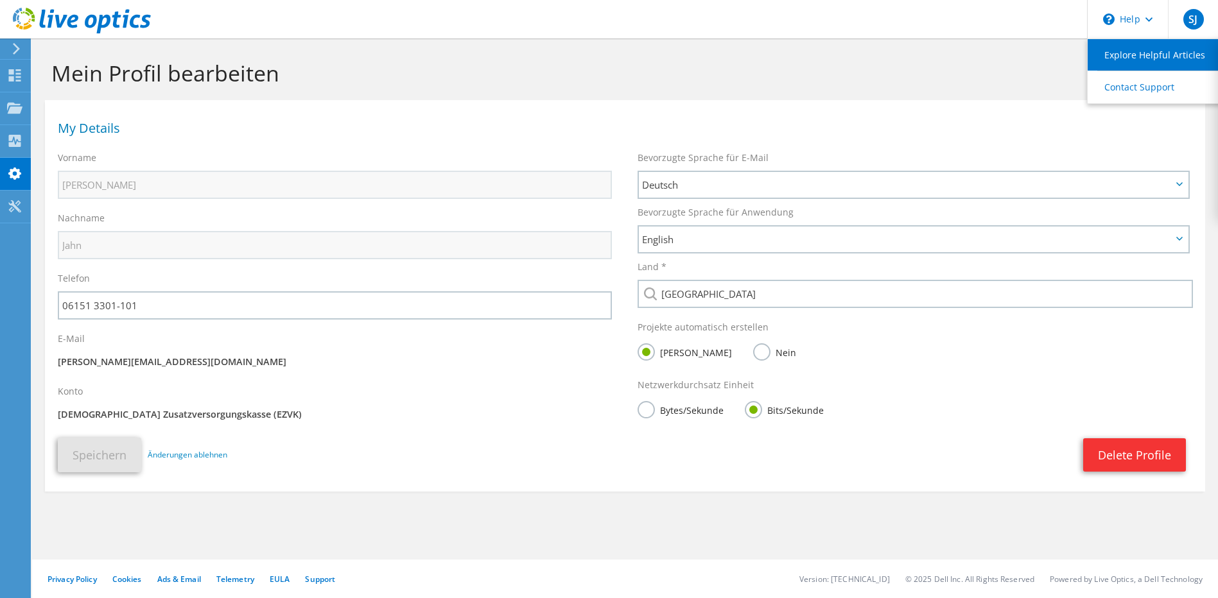
click at [1140, 56] on link "Explore Helpful Articles" at bounding box center [1159, 54] width 143 height 31
click at [10, 53] on div at bounding box center [14, 49] width 14 height 12
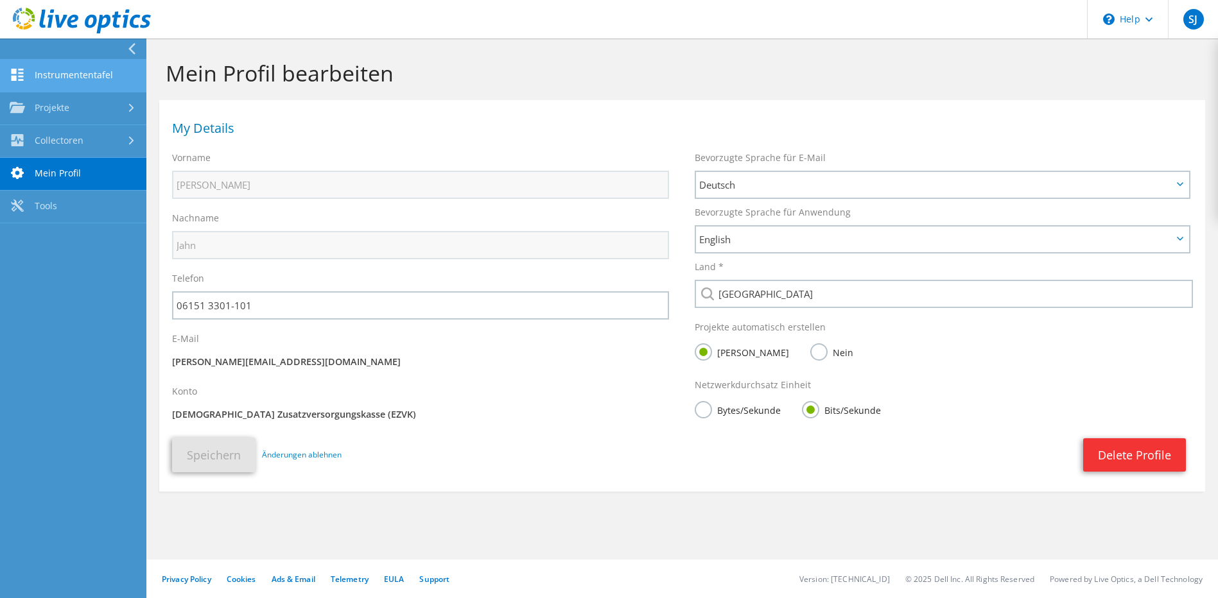
click at [30, 85] on link "Instrumententafel" at bounding box center [73, 76] width 146 height 33
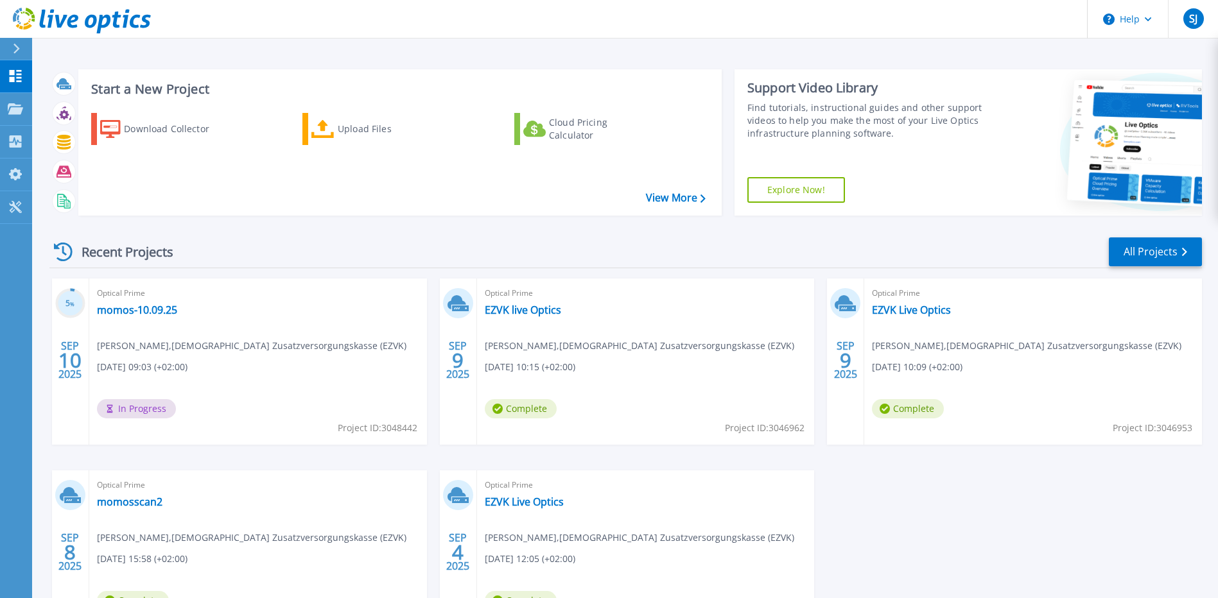
drag, startPoint x: 258, startPoint y: 57, endPoint x: 222, endPoint y: 52, distance: 36.3
click at [222, 52] on div "Start a New Project Download Collector Upload Files Cloud Pricing Calculator Vi…" at bounding box center [625, 336] width 1186 height 673
click at [509, 42] on div "Start a New Project Download Collector Upload Files Cloud Pricing Calculator Vi…" at bounding box center [625, 336] width 1186 height 673
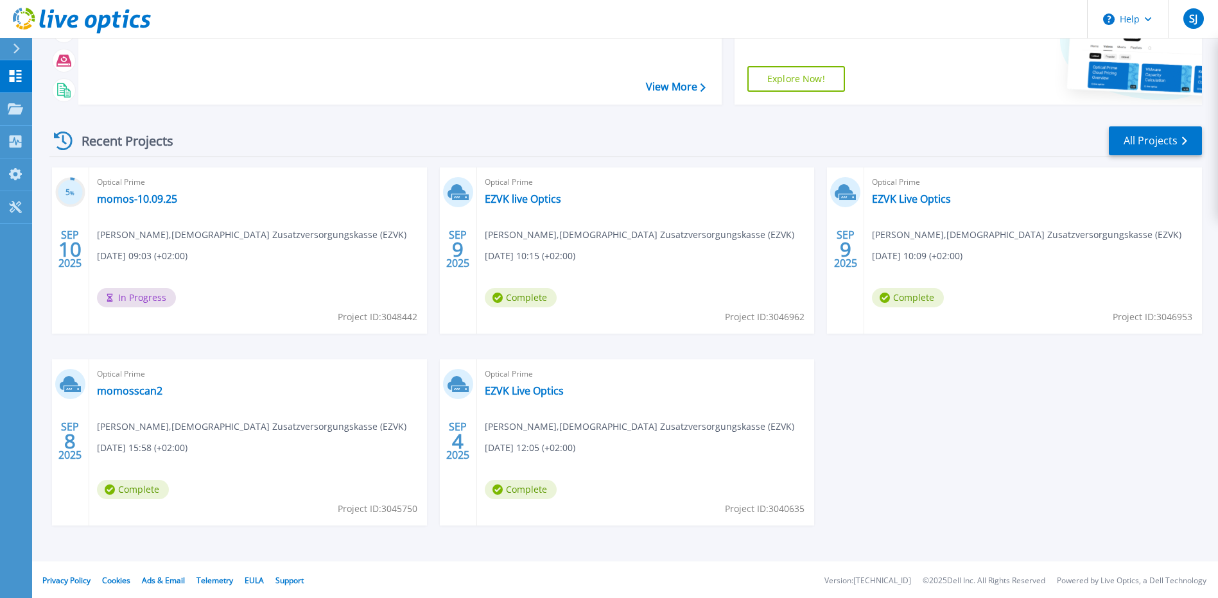
scroll to position [113, 0]
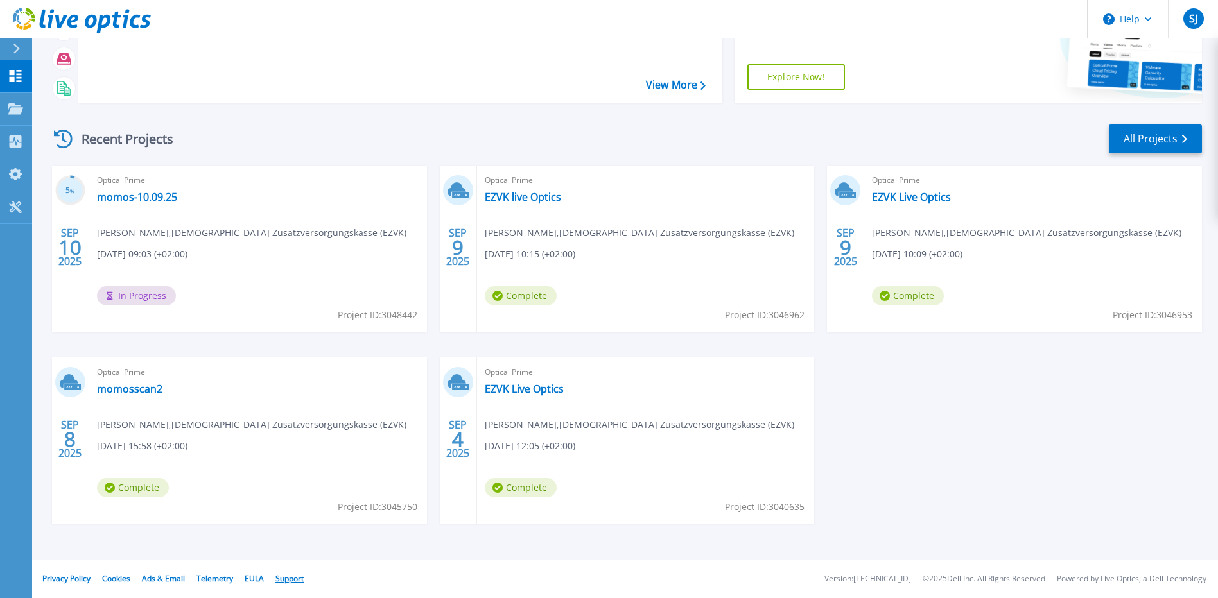
click at [286, 579] on link "Support" at bounding box center [289, 578] width 28 height 11
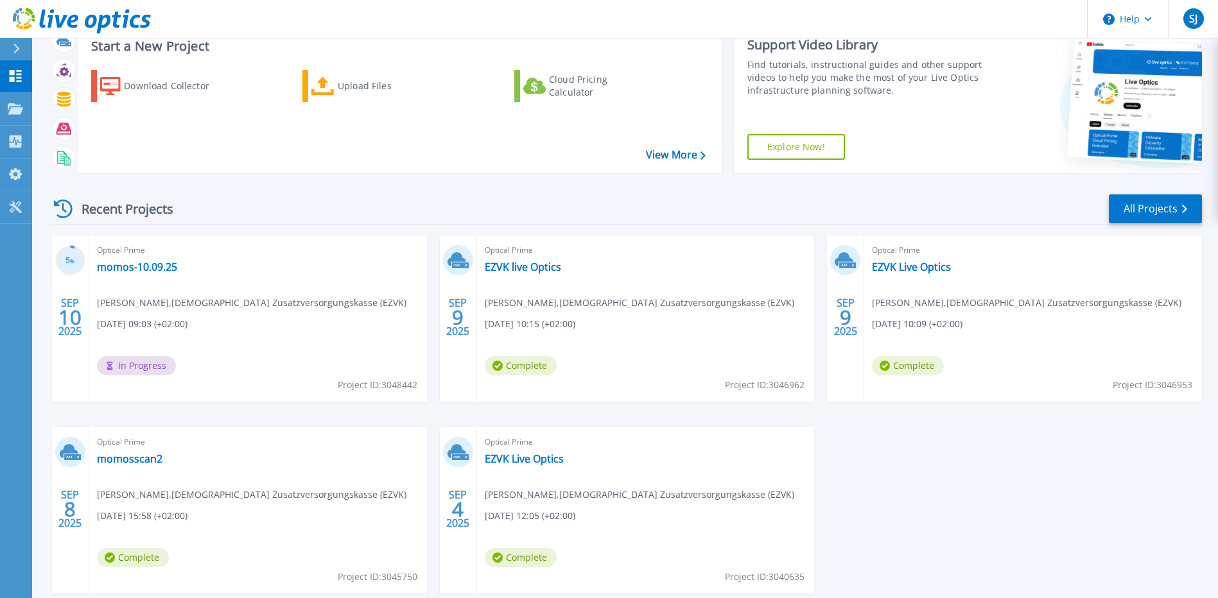
scroll to position [0, 0]
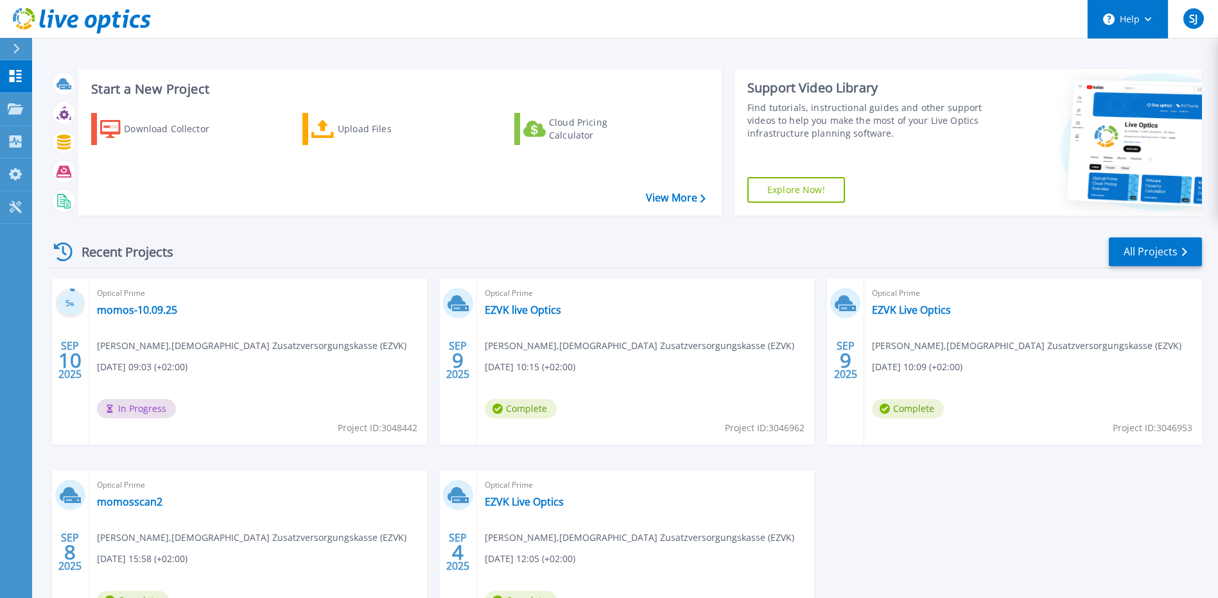
click at [1156, 20] on button "Help" at bounding box center [1128, 19] width 80 height 39
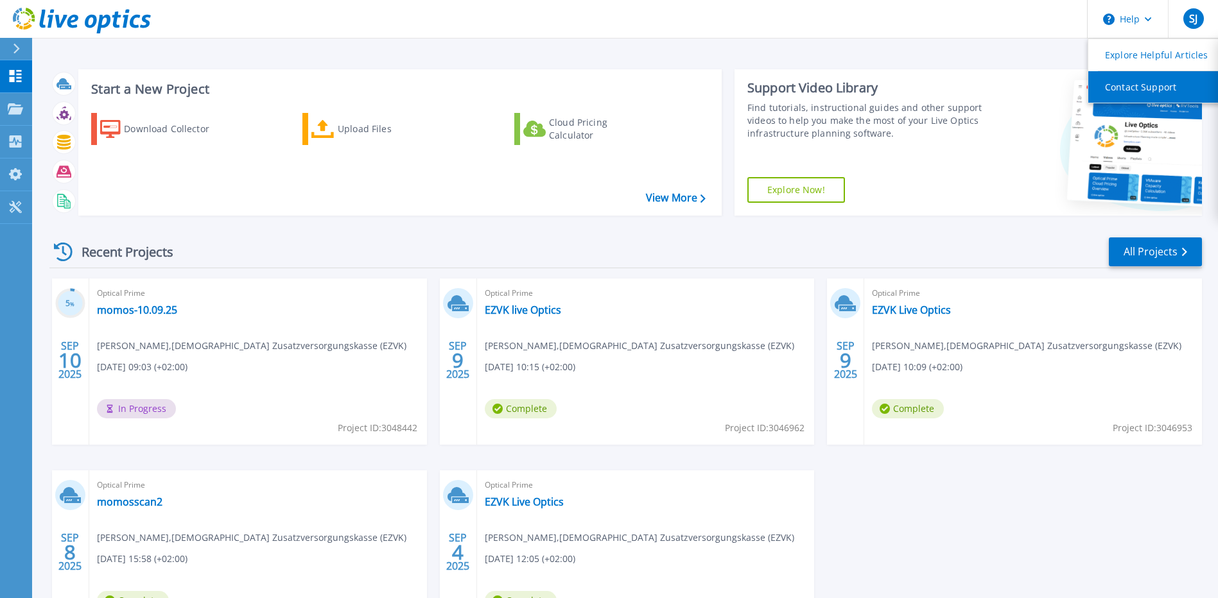
click at [1120, 91] on link "Contact Support" at bounding box center [1159, 86] width 143 height 31
drag, startPoint x: 611, startPoint y: 42, endPoint x: 595, endPoint y: 42, distance: 16.1
click at [609, 42] on div "Start a New Project Download Collector Upload Files Cloud Pricing Calculator Vi…" at bounding box center [625, 336] width 1186 height 673
click at [467, 234] on div "Recent Projects All Projects 5 % [DATE] Optical Prime momos-10.09.25 [PERSON_NA…" at bounding box center [625, 449] width 1152 height 447
click at [498, 313] on link "EZVK live Optics" at bounding box center [523, 310] width 76 height 13
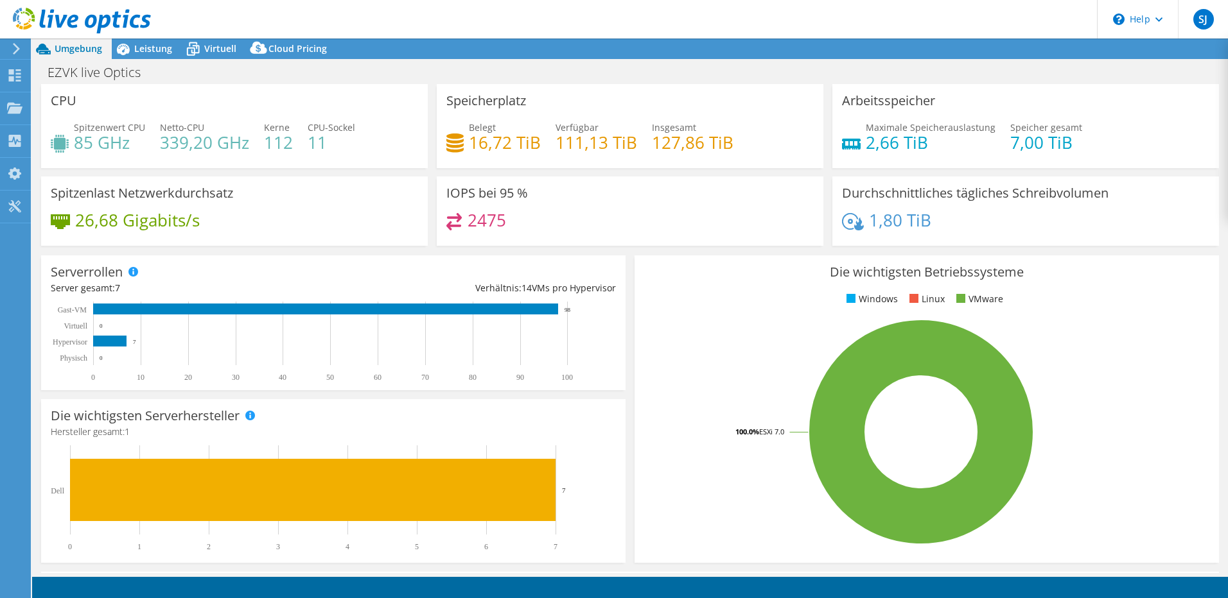
drag, startPoint x: 418, startPoint y: 71, endPoint x: 366, endPoint y: 71, distance: 52.0
click at [366, 71] on div "EZVK live Optics Drucken" at bounding box center [629, 72] width 1195 height 24
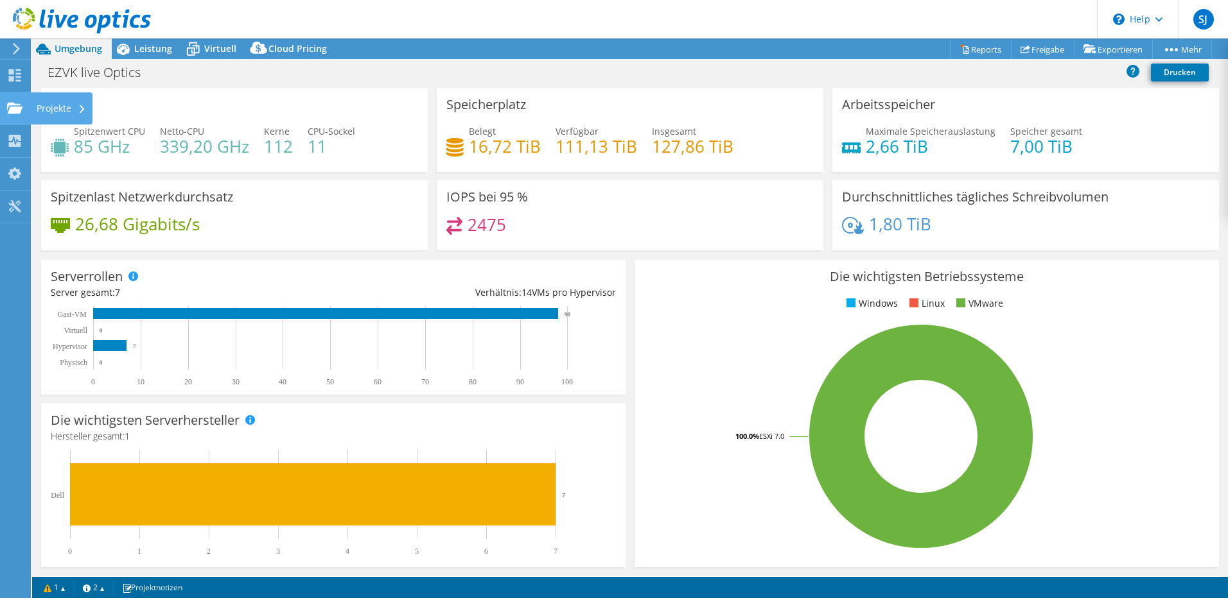
click at [49, 109] on div "Projekte" at bounding box center [61, 108] width 62 height 32
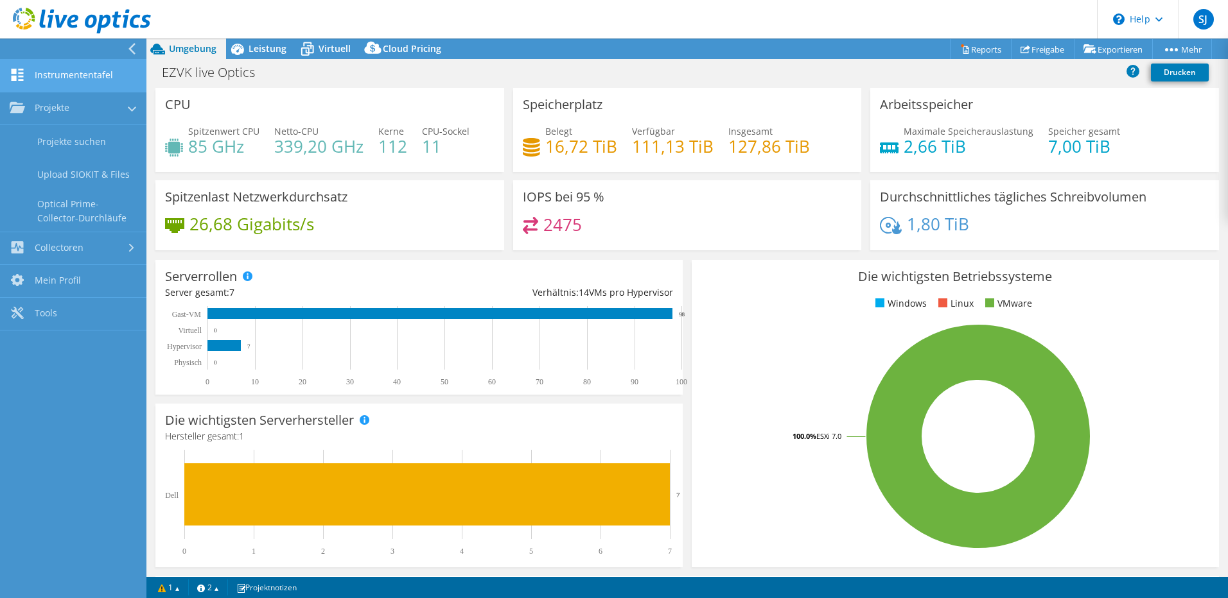
click at [41, 85] on link "Instrumententafel" at bounding box center [73, 76] width 146 height 33
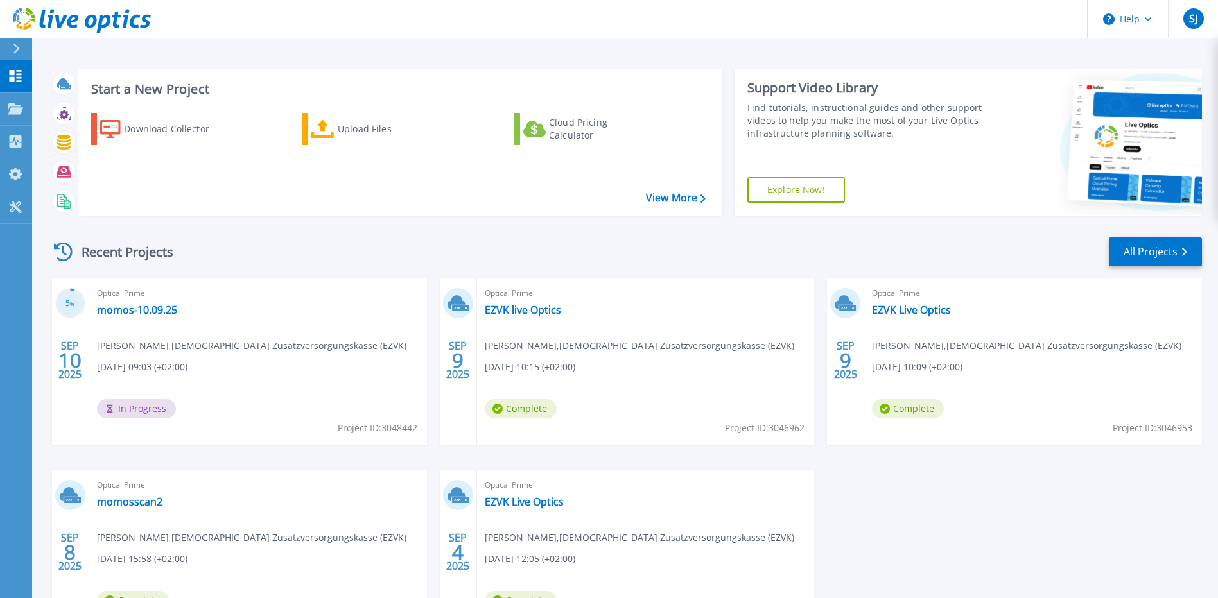
click at [354, 234] on div "Recent Projects All Projects 5 % [DATE] Optical Prime momos-10.09.25 [PERSON_NA…" at bounding box center [625, 449] width 1152 height 447
